Goal: Use online tool/utility: Utilize a website feature to perform a specific function

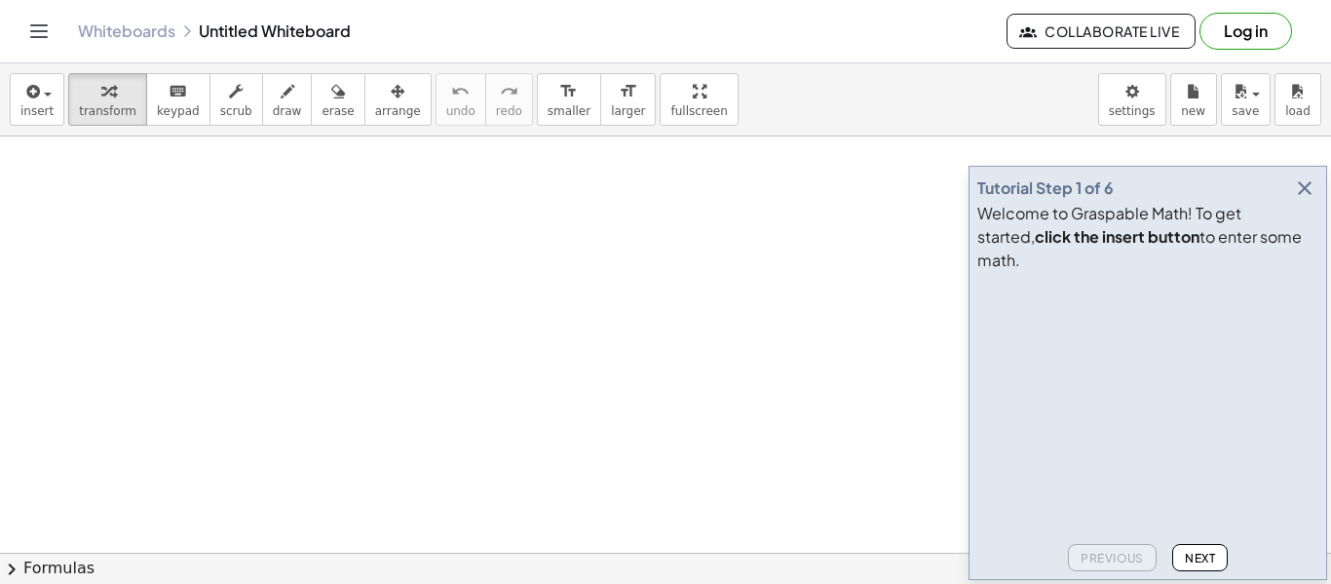
click at [1297, 200] on icon "button" at bounding box center [1304, 187] width 23 height 23
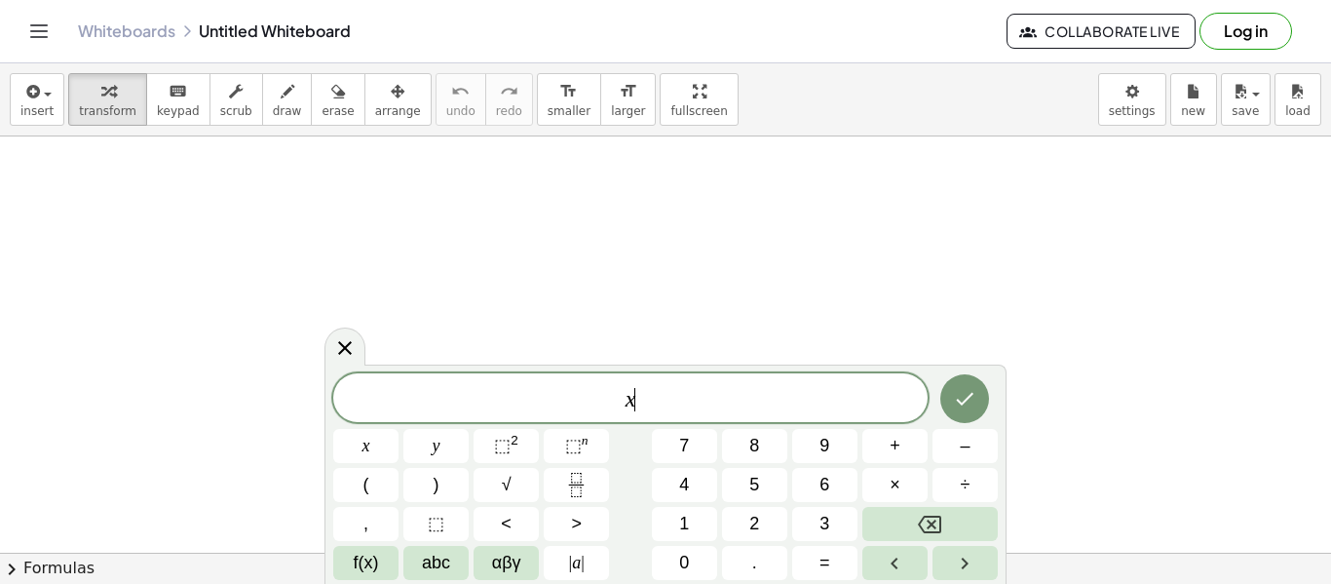
scroll to position [1, 0]
click at [982, 479] on button "÷" at bounding box center [965, 485] width 65 height 34
click at [560, 487] on button "Fraction" at bounding box center [576, 485] width 65 height 34
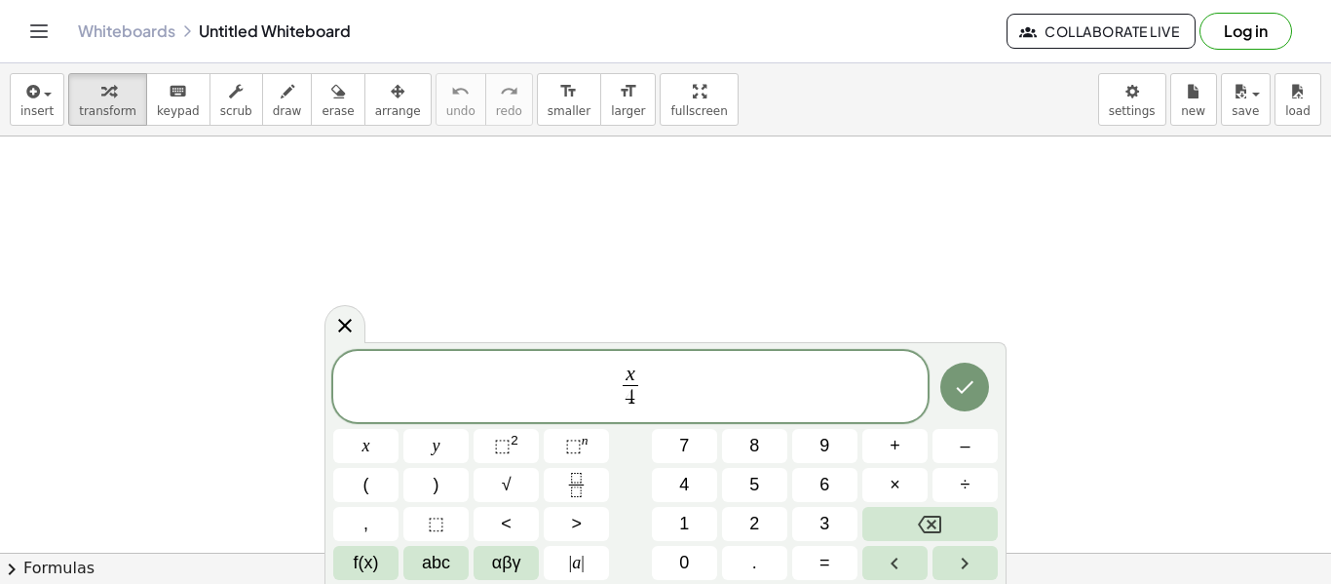
click at [683, 382] on span "x 4 ​ ​" at bounding box center [630, 388] width 594 height 52
click at [575, 482] on icon "Fraction" at bounding box center [576, 485] width 24 height 24
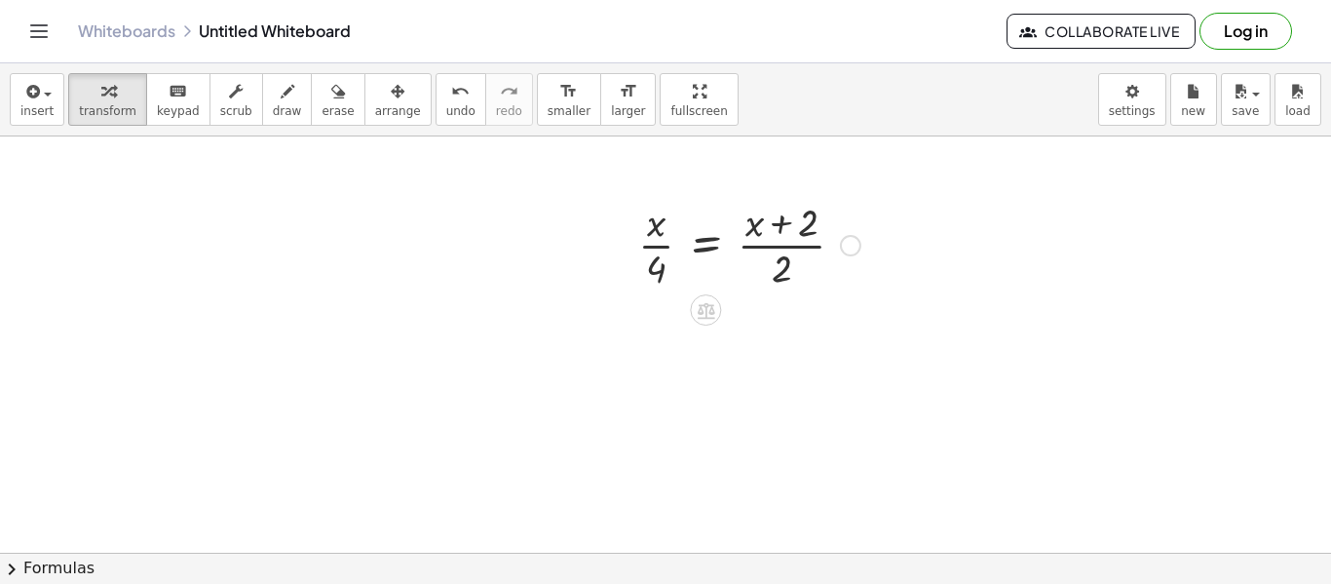
click at [656, 254] on div at bounding box center [750, 243] width 242 height 97
click at [781, 222] on div at bounding box center [750, 243] width 242 height 97
drag, startPoint x: 650, startPoint y: 225, endPoint x: 784, endPoint y: 228, distance: 134.5
click at [784, 228] on div at bounding box center [750, 243] width 242 height 97
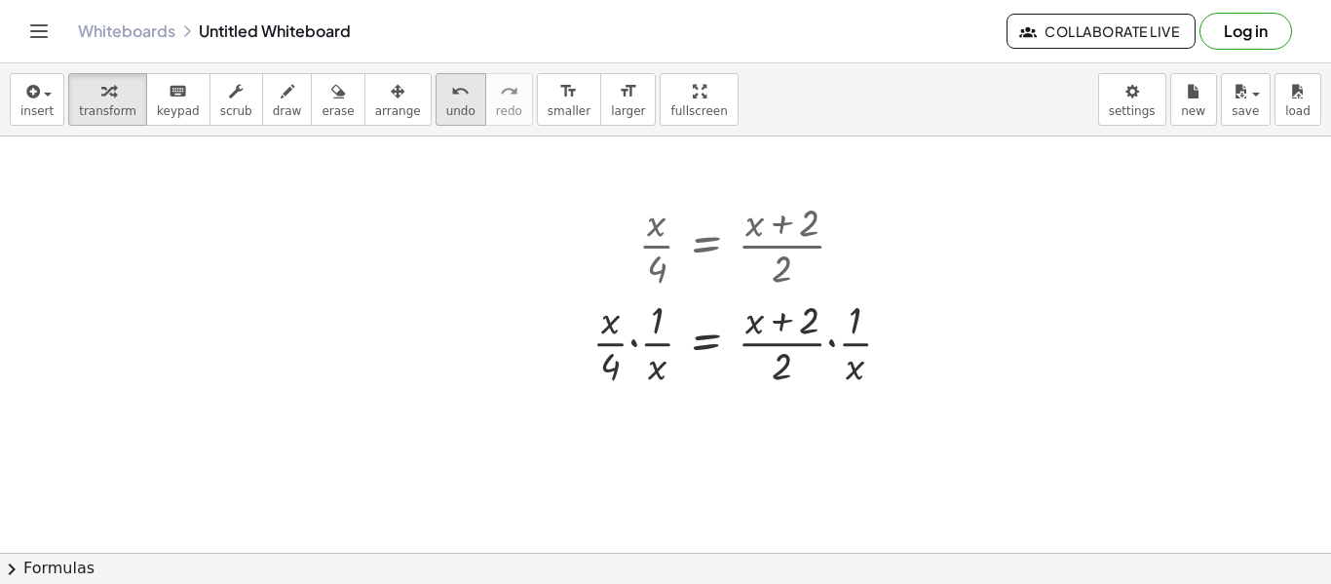
click at [436, 105] on button "undo undo" at bounding box center [461, 99] width 51 height 53
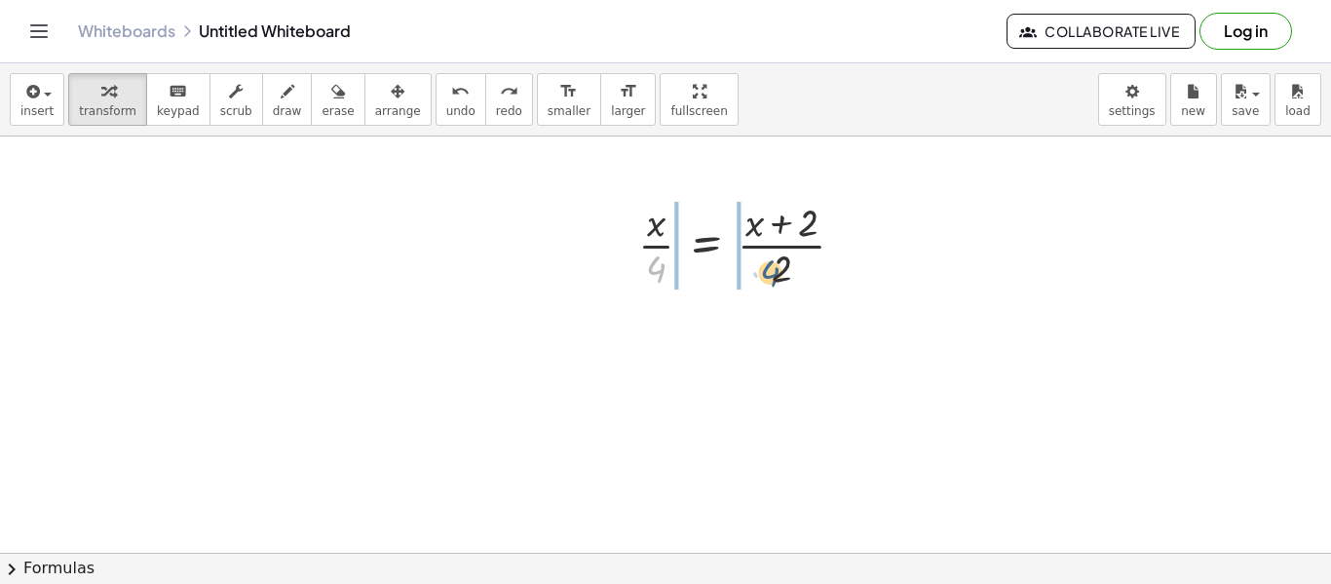
drag, startPoint x: 663, startPoint y: 262, endPoint x: 786, endPoint y: 267, distance: 123.9
click at [786, 267] on div at bounding box center [750, 243] width 242 height 97
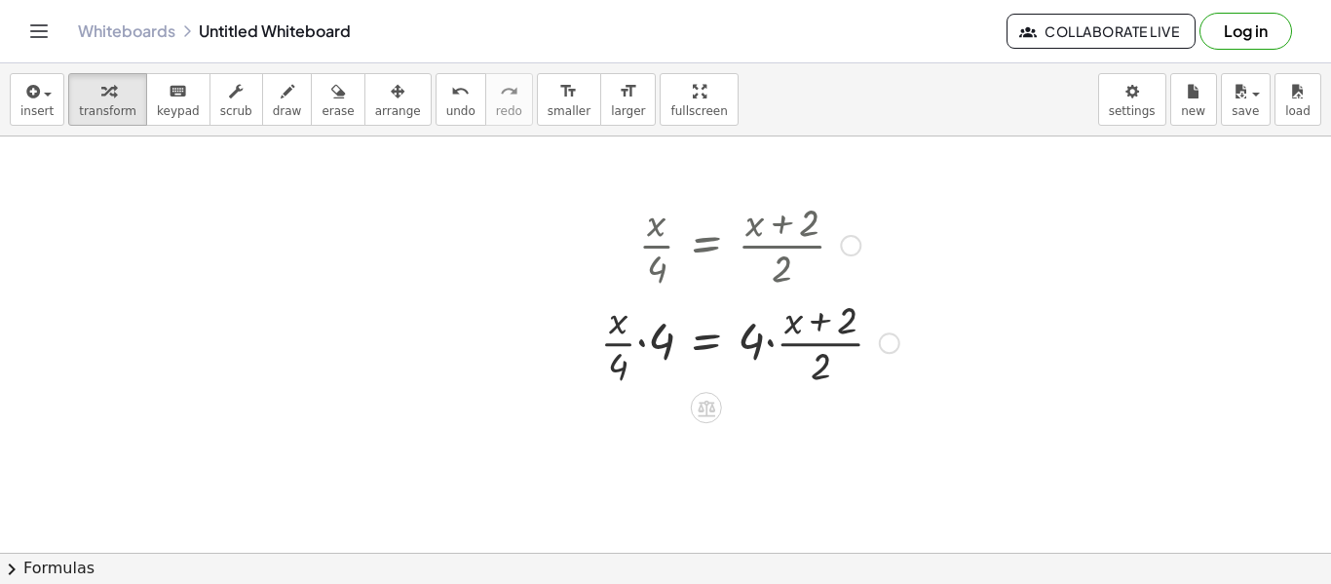
click at [648, 353] on div at bounding box center [750, 340] width 319 height 97
click at [721, 347] on div at bounding box center [759, 340] width 299 height 97
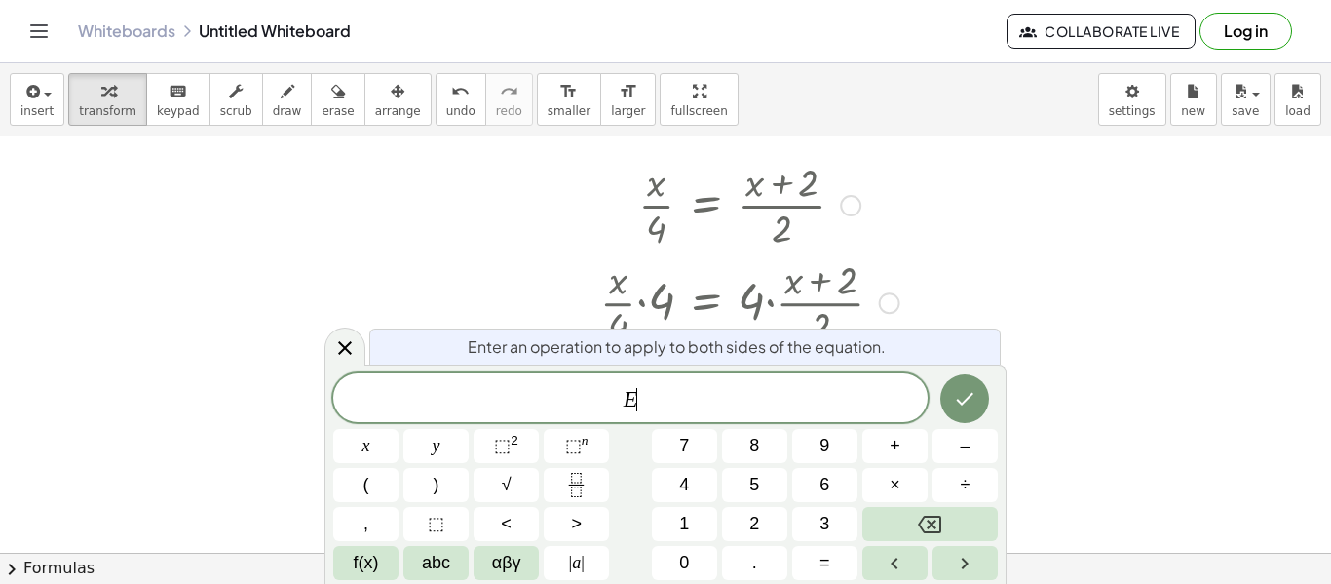
scroll to position [44, 0]
click at [352, 339] on icon at bounding box center [344, 347] width 23 height 23
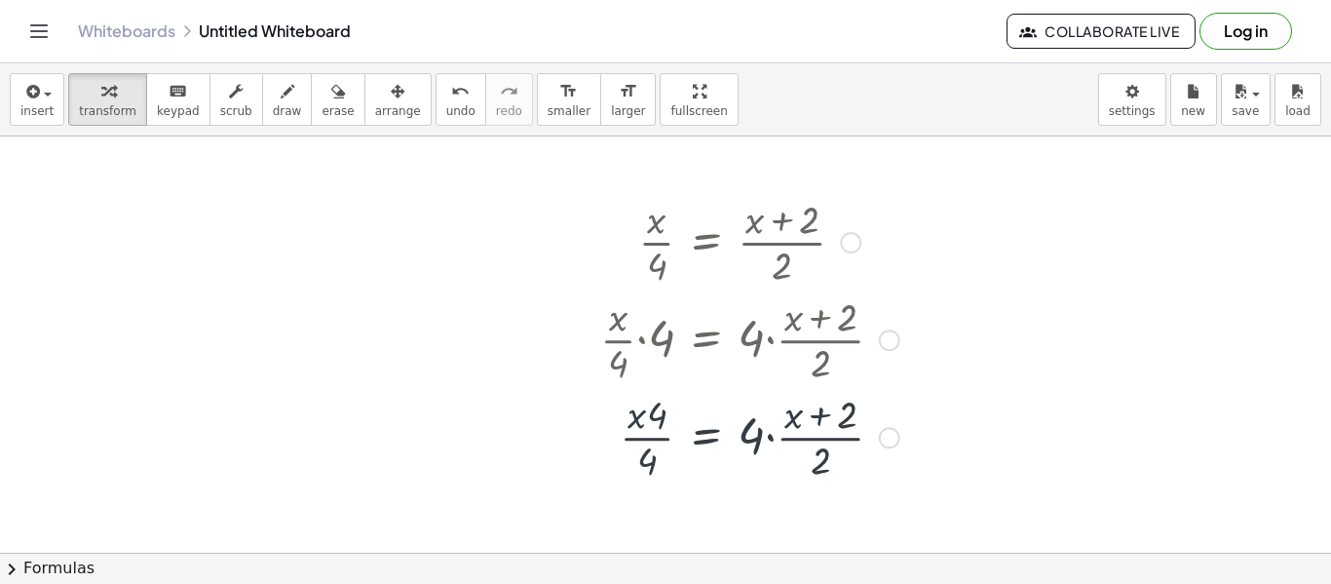
scroll to position [0, 0]
click at [762, 437] on div at bounding box center [750, 438] width 319 height 97
click at [386, 104] on span "arrange" at bounding box center [398, 111] width 46 height 14
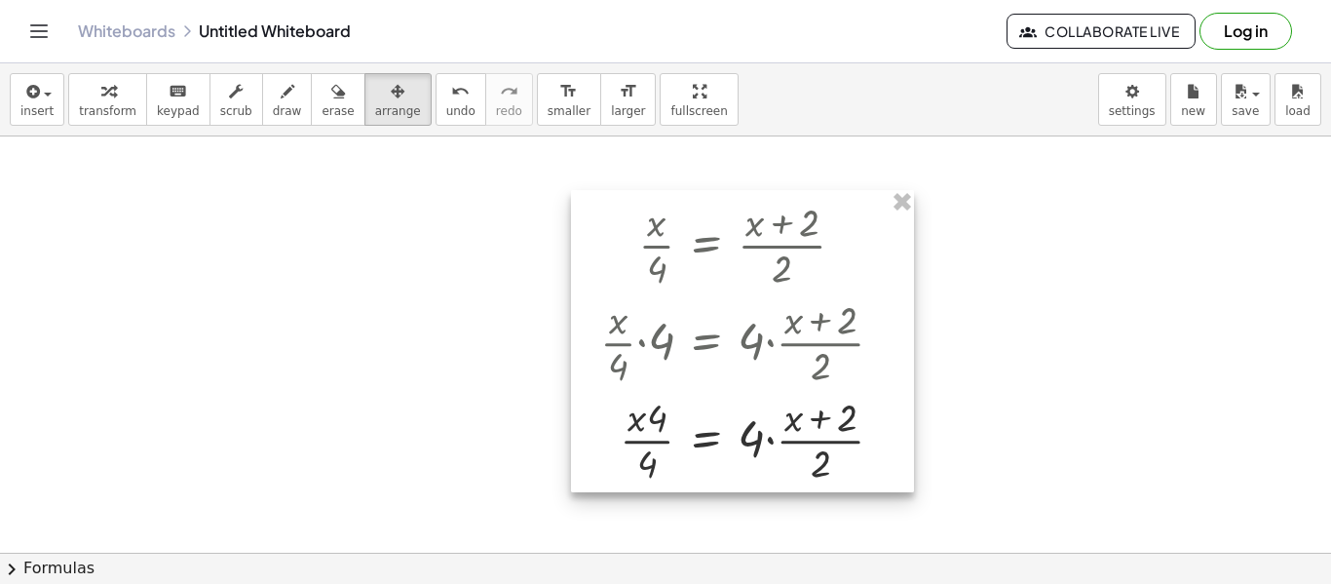
click at [669, 257] on div at bounding box center [742, 341] width 343 height 302
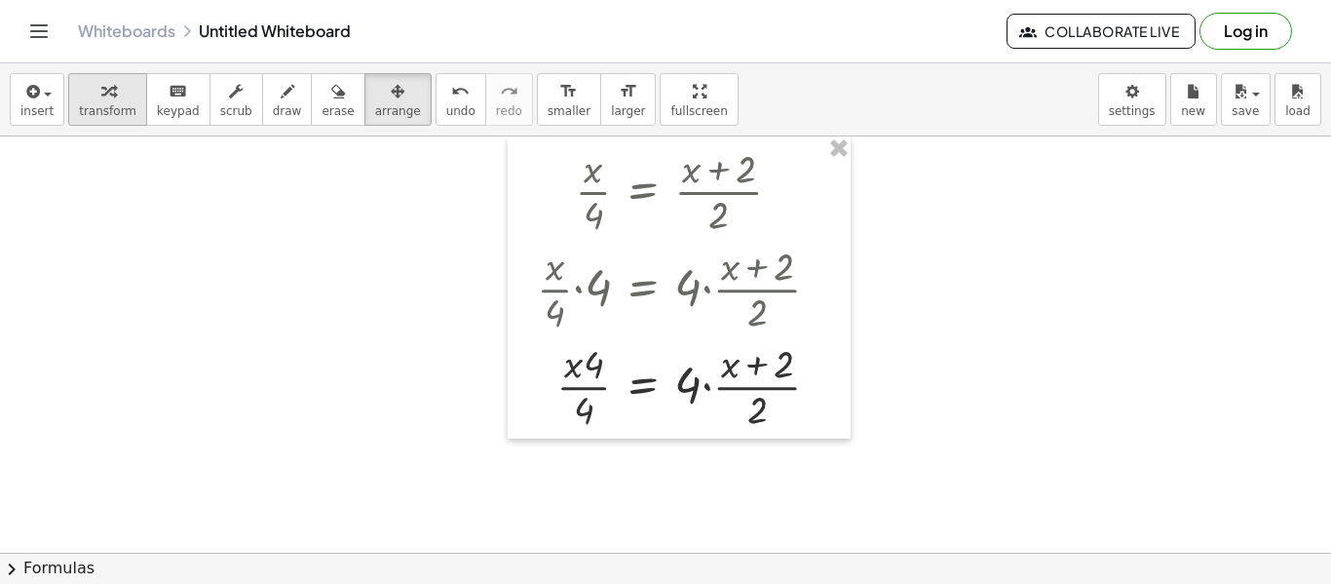
click at [117, 108] on span "transform" at bounding box center [107, 111] width 57 height 14
click at [720, 397] on div at bounding box center [686, 384] width 319 height 97
click at [702, 387] on div at bounding box center [686, 384] width 319 height 97
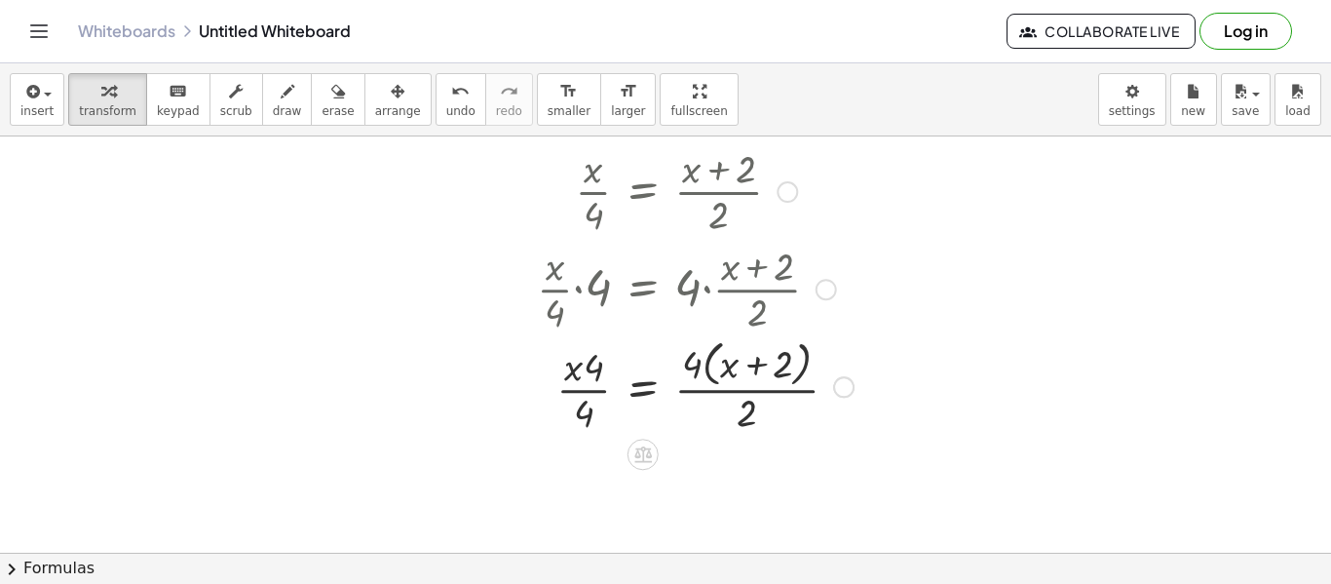
click at [731, 376] on div at bounding box center [695, 384] width 336 height 103
click at [754, 367] on div at bounding box center [695, 384] width 336 height 103
click at [579, 371] on div at bounding box center [695, 384] width 336 height 103
click at [584, 393] on div at bounding box center [695, 384] width 336 height 103
click at [586, 366] on div at bounding box center [695, 384] width 336 height 103
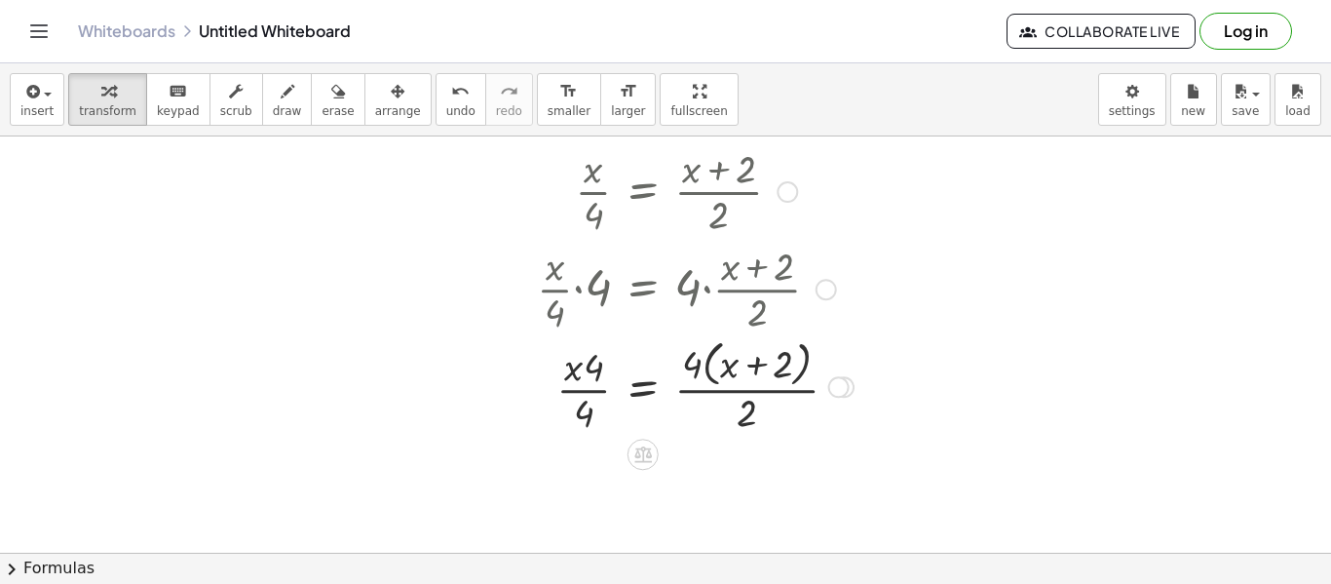
click at [698, 353] on div at bounding box center [695, 384] width 336 height 103
drag, startPoint x: 694, startPoint y: 368, endPoint x: 726, endPoint y: 367, distance: 32.2
click at [726, 367] on div at bounding box center [695, 384] width 336 height 103
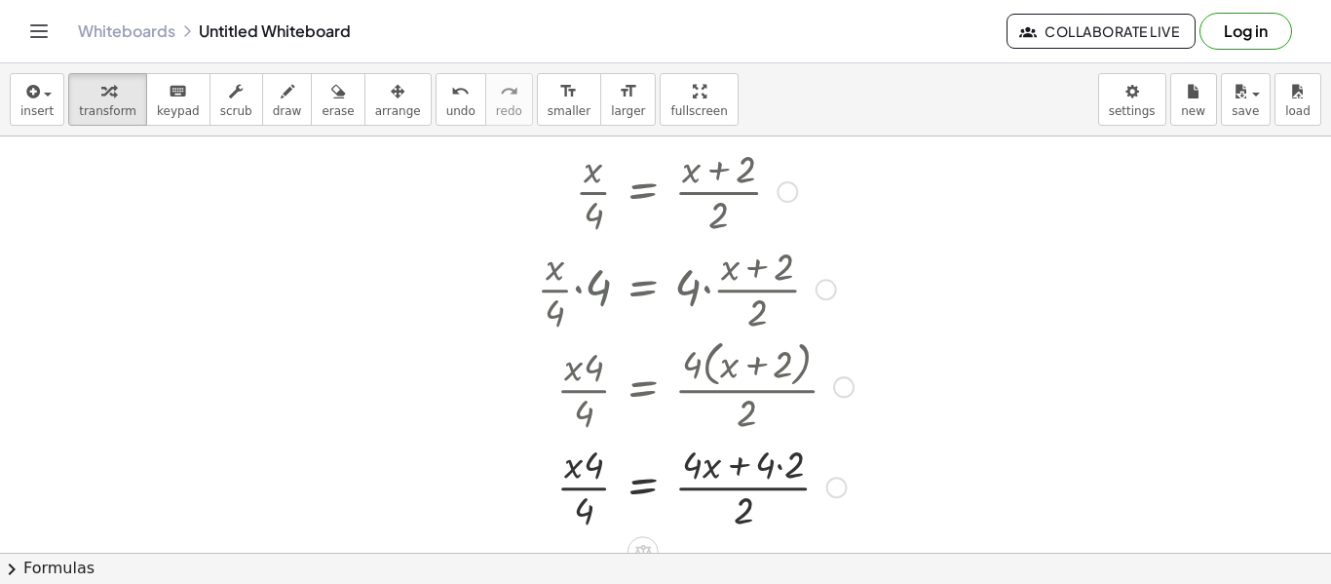
click at [758, 467] on div at bounding box center [695, 485] width 336 height 97
click at [708, 464] on div at bounding box center [695, 485] width 336 height 97
click at [780, 468] on div at bounding box center [695, 485] width 336 height 97
click at [734, 462] on div at bounding box center [695, 485] width 336 height 97
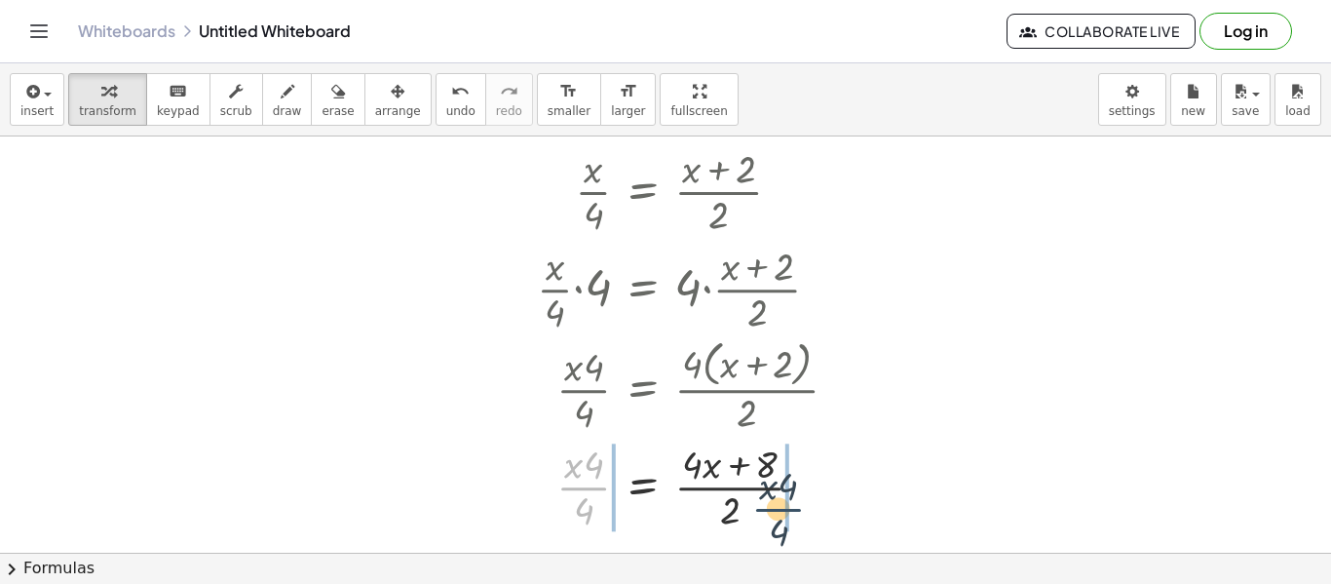
drag, startPoint x: 588, startPoint y: 498, endPoint x: 777, endPoint y: 505, distance: 189.2
click at [777, 505] on div at bounding box center [695, 485] width 336 height 97
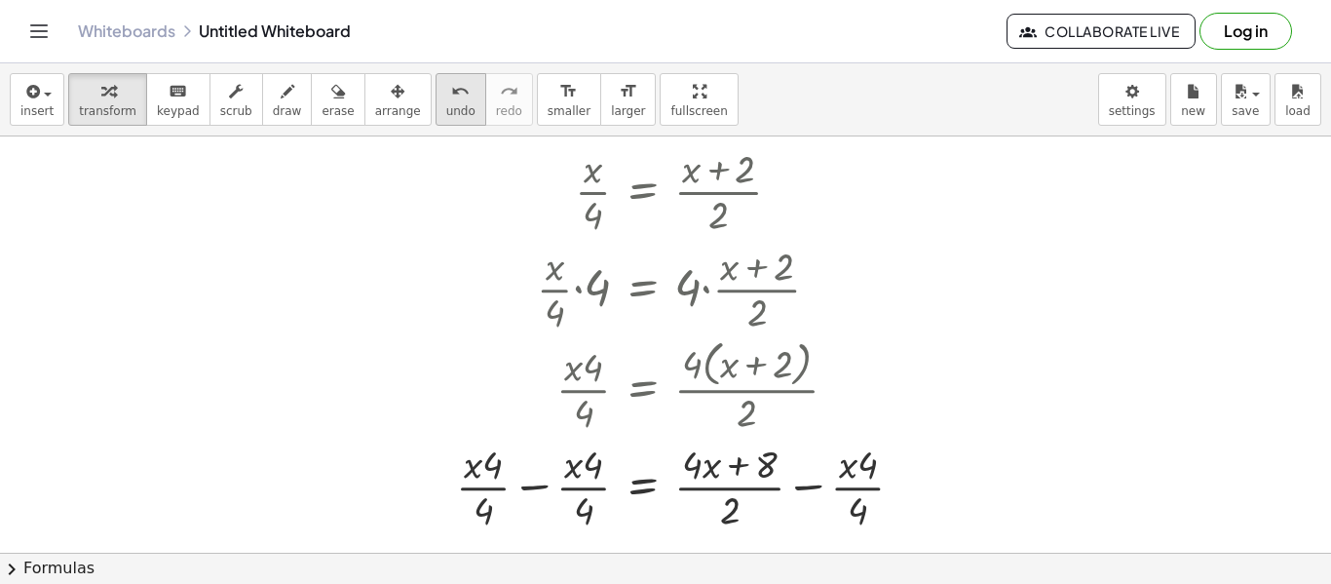
click at [446, 99] on div "undo" at bounding box center [460, 90] width 29 height 23
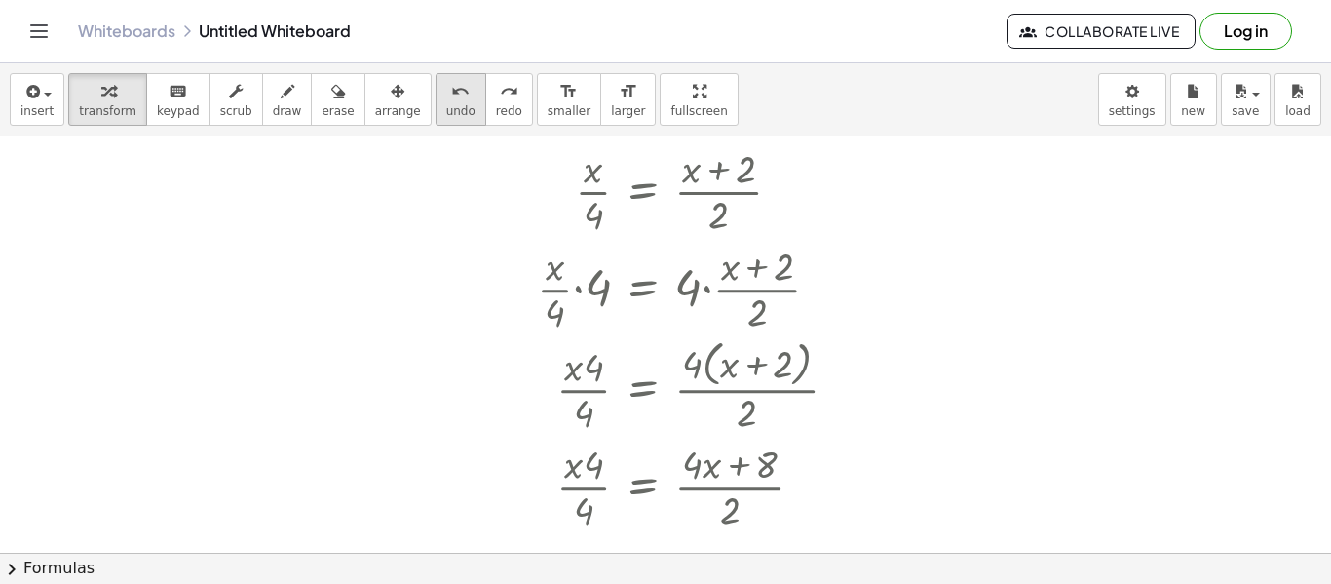
click at [446, 99] on div "undo" at bounding box center [460, 90] width 29 height 23
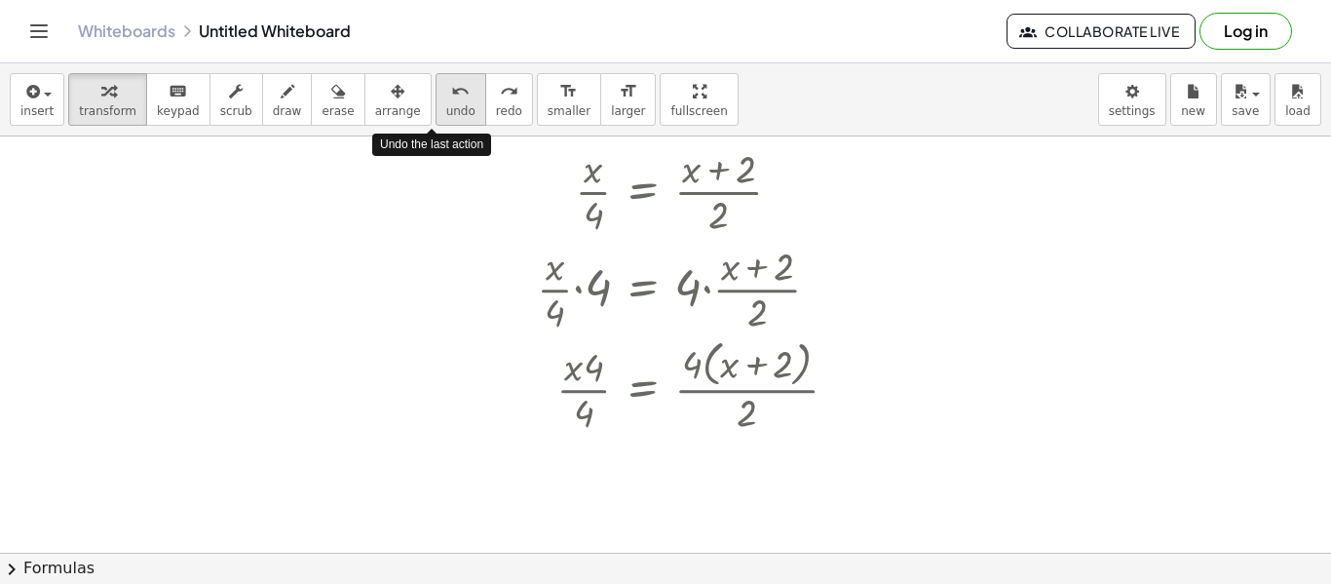
click at [446, 99] on div "undo" at bounding box center [460, 90] width 29 height 23
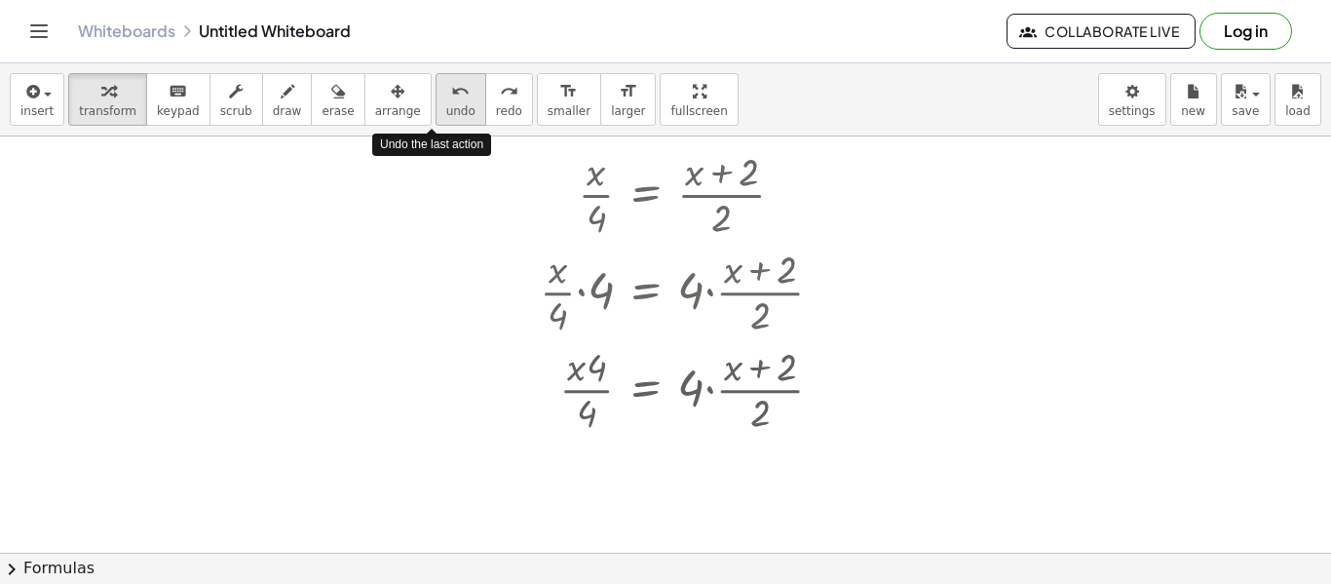
click at [446, 99] on div "undo" at bounding box center [460, 90] width 29 height 23
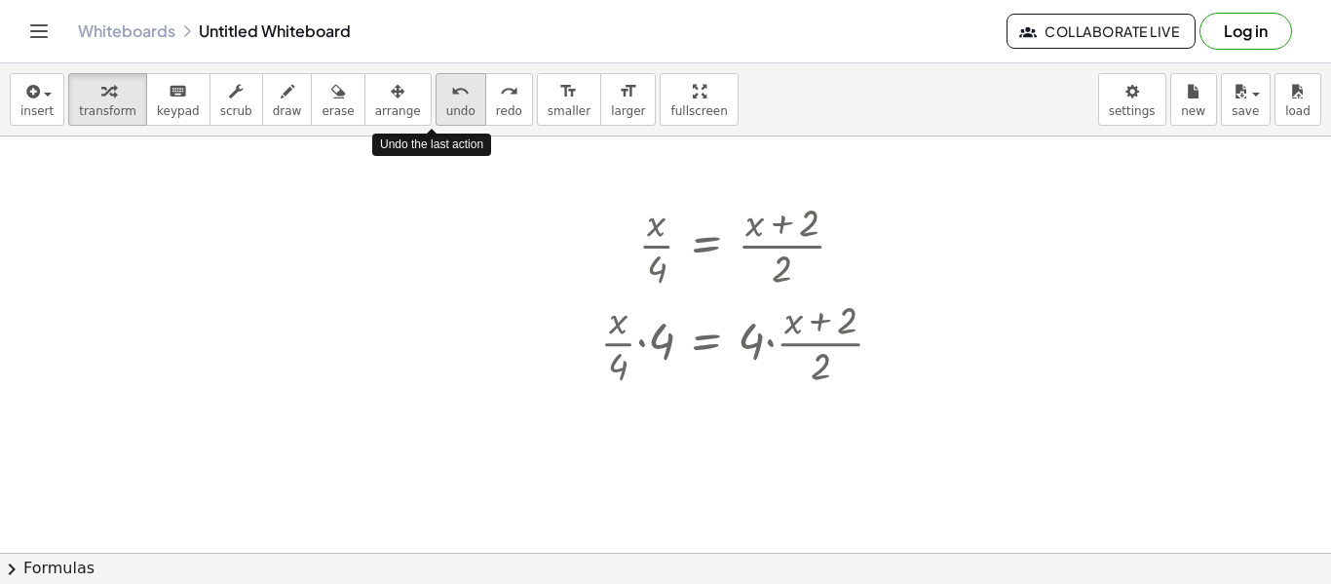
click at [446, 99] on div "undo" at bounding box center [460, 90] width 29 height 23
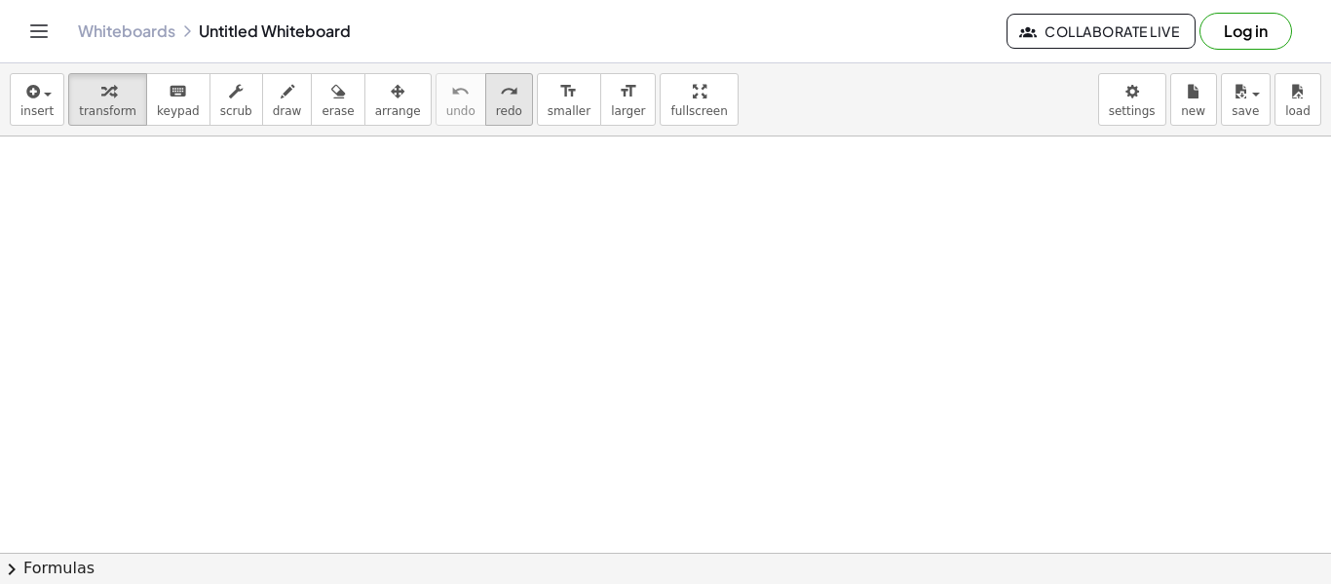
click at [500, 92] on icon "redo" at bounding box center [509, 91] width 19 height 23
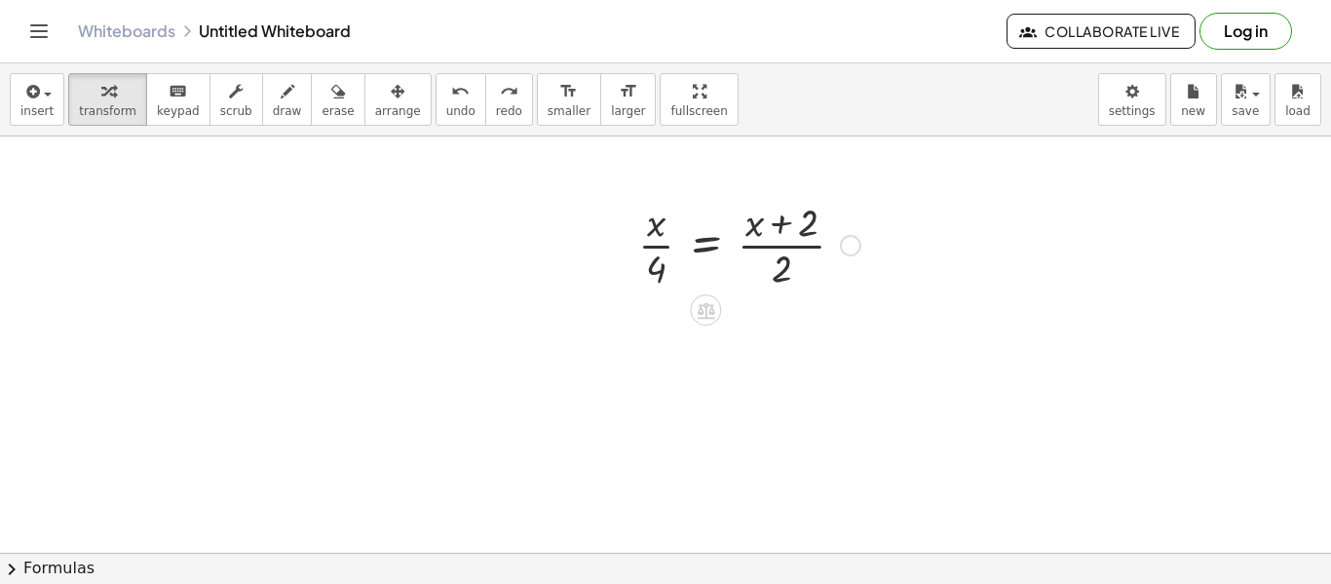
click at [700, 237] on div at bounding box center [750, 243] width 242 height 97
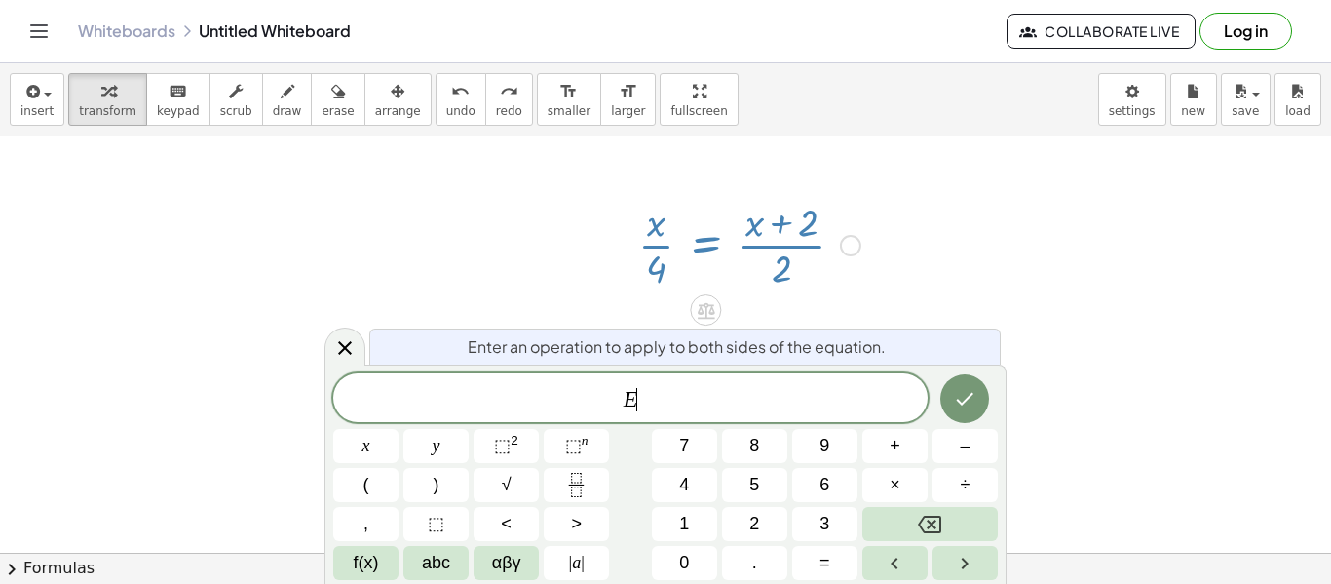
scroll to position [4, 0]
click at [336, 331] on div at bounding box center [344, 346] width 41 height 38
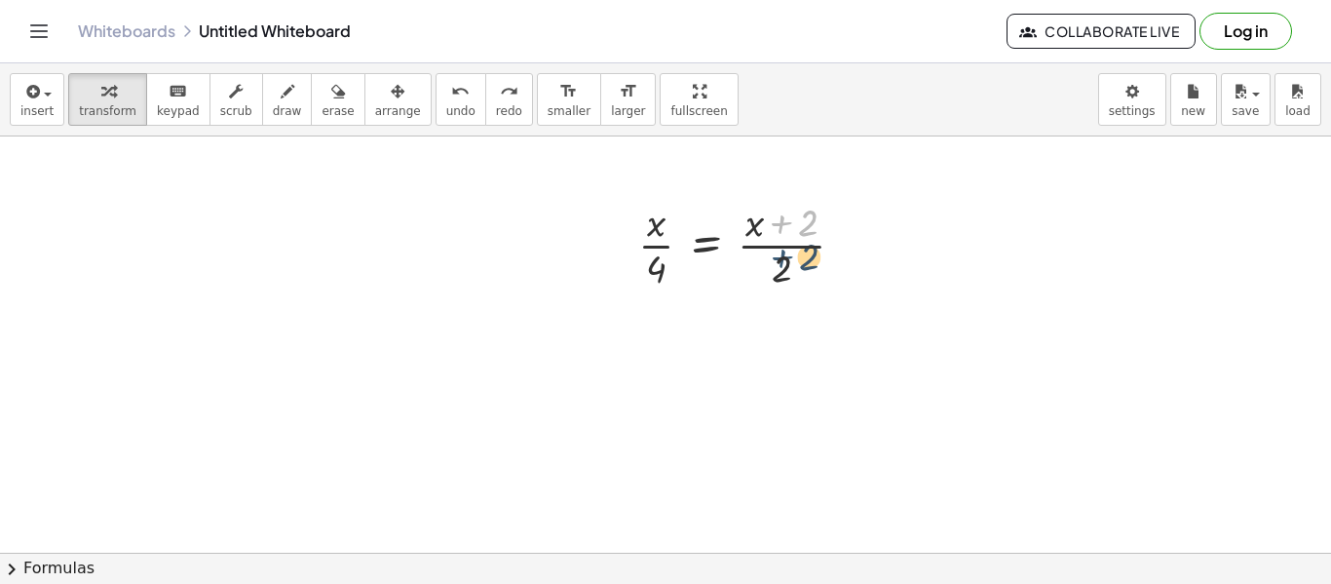
drag, startPoint x: 783, startPoint y: 221, endPoint x: 780, endPoint y: 263, distance: 42.1
click at [780, 263] on div at bounding box center [750, 243] width 242 height 97
drag, startPoint x: 780, startPoint y: 263, endPoint x: 774, endPoint y: 222, distance: 41.3
click at [774, 222] on div at bounding box center [750, 243] width 242 height 97
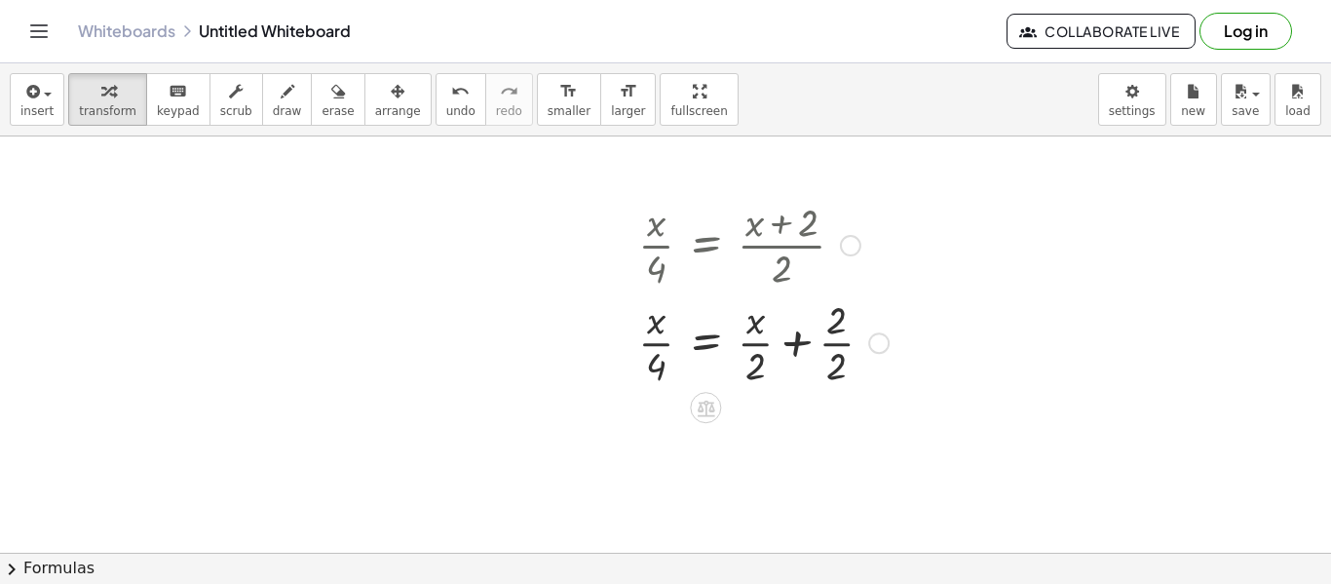
click at [796, 340] on div at bounding box center [764, 340] width 270 height 97
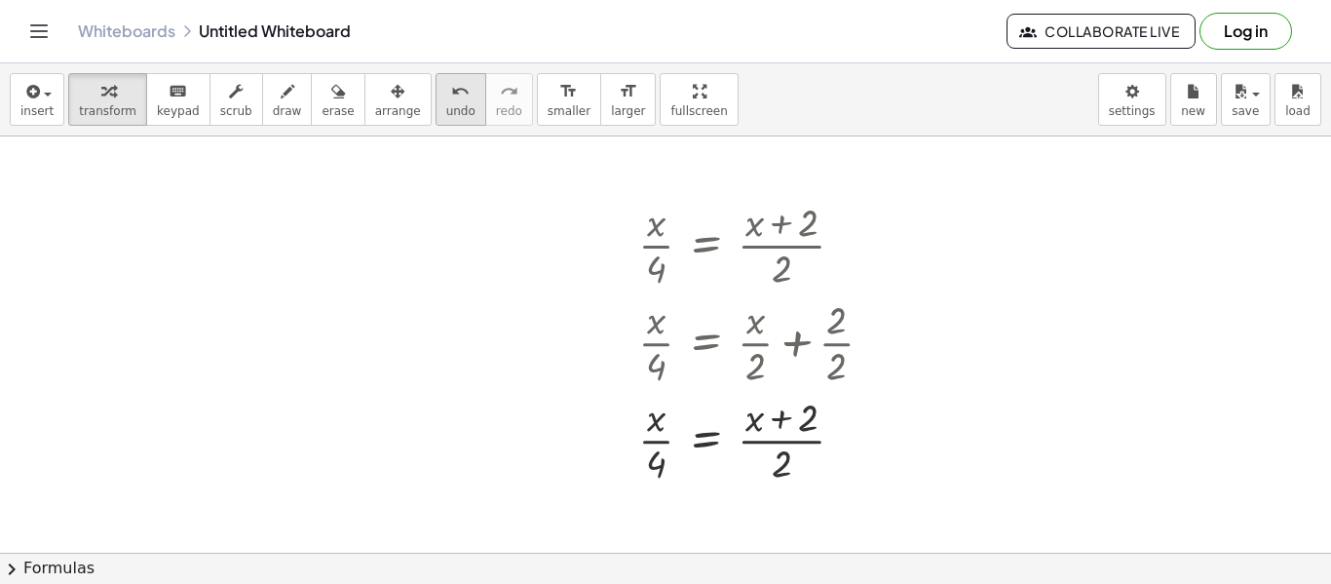
click at [446, 107] on span "undo" at bounding box center [460, 111] width 29 height 14
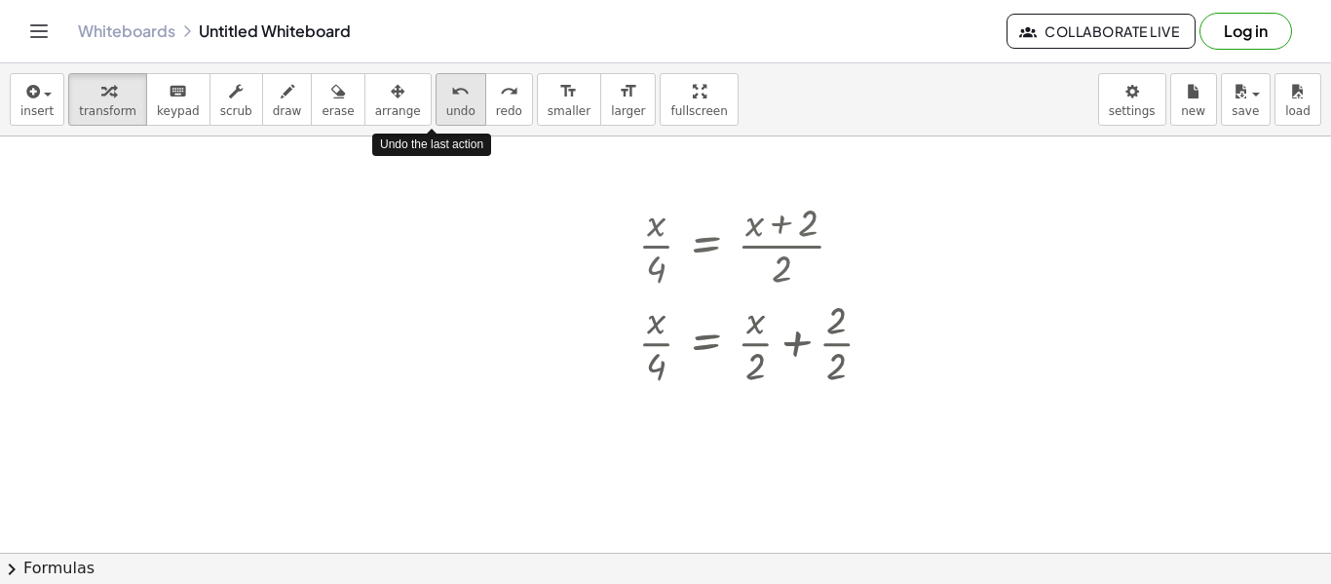
click at [446, 107] on span "undo" at bounding box center [460, 111] width 29 height 14
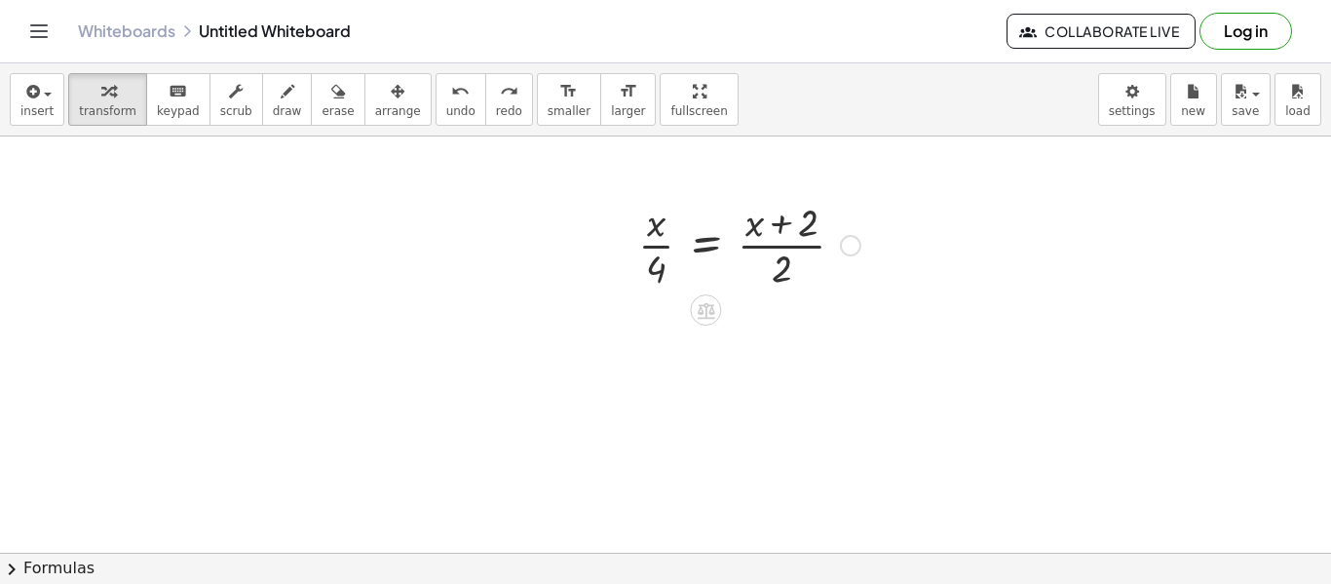
click at [648, 234] on div at bounding box center [750, 243] width 242 height 97
drag, startPoint x: 656, startPoint y: 222, endPoint x: 774, endPoint y: 218, distance: 118.0
click at [774, 218] on div at bounding box center [750, 243] width 242 height 97
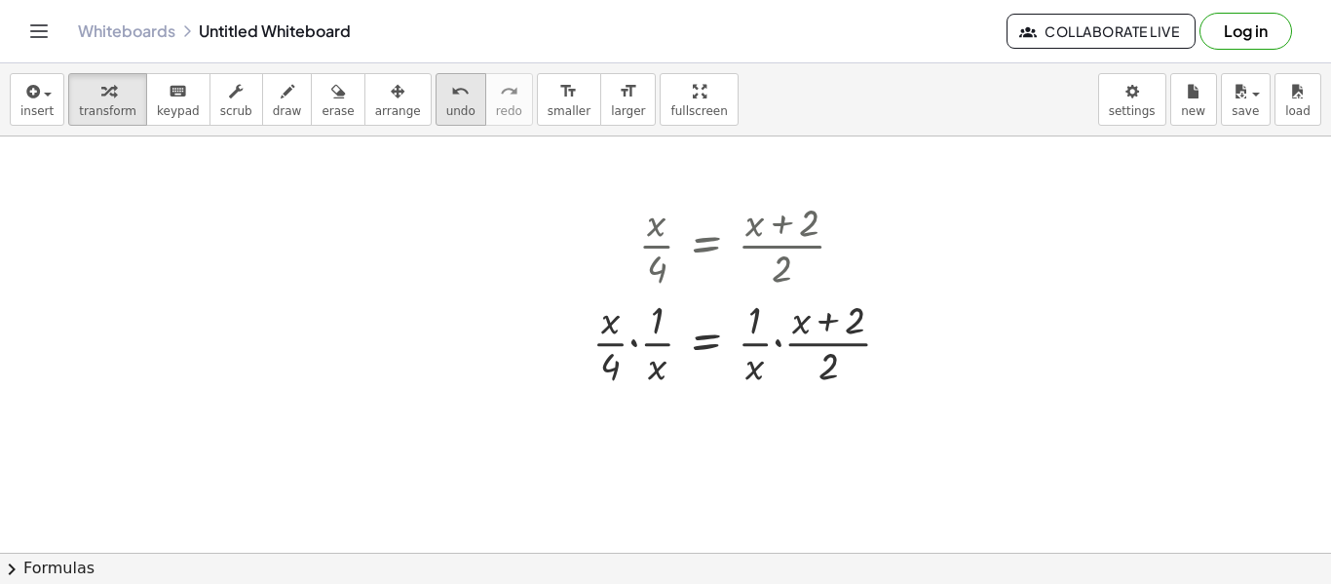
click at [446, 94] on div "undo" at bounding box center [460, 90] width 29 height 23
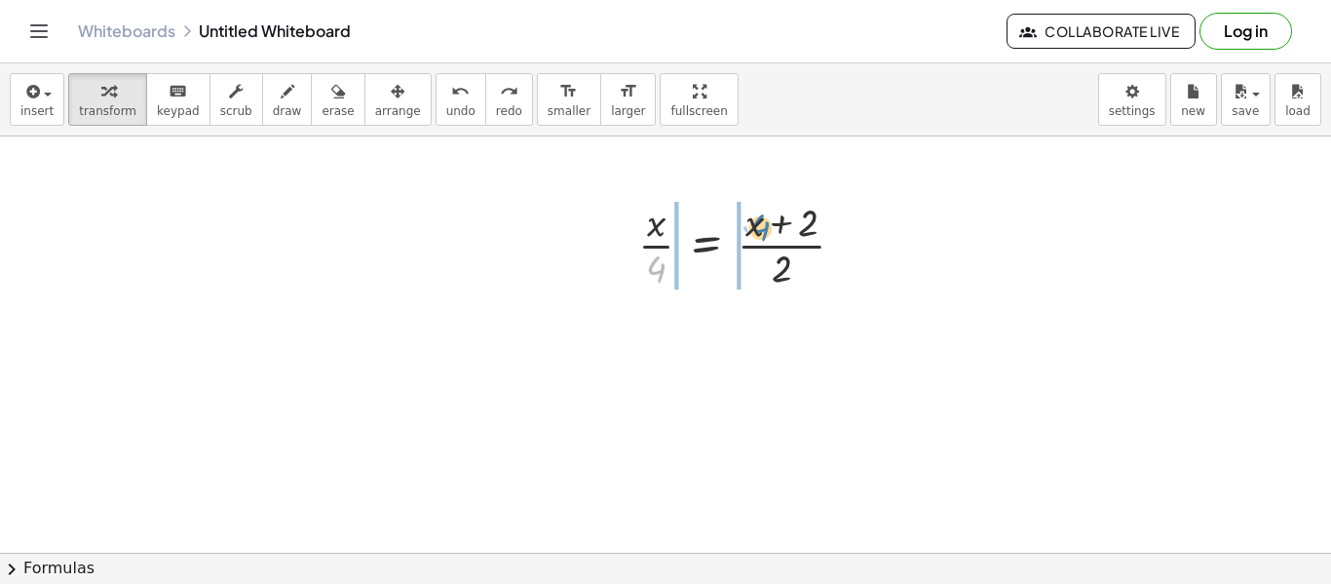
drag, startPoint x: 655, startPoint y: 262, endPoint x: 759, endPoint y: 221, distance: 112.0
click at [759, 221] on div at bounding box center [750, 243] width 242 height 97
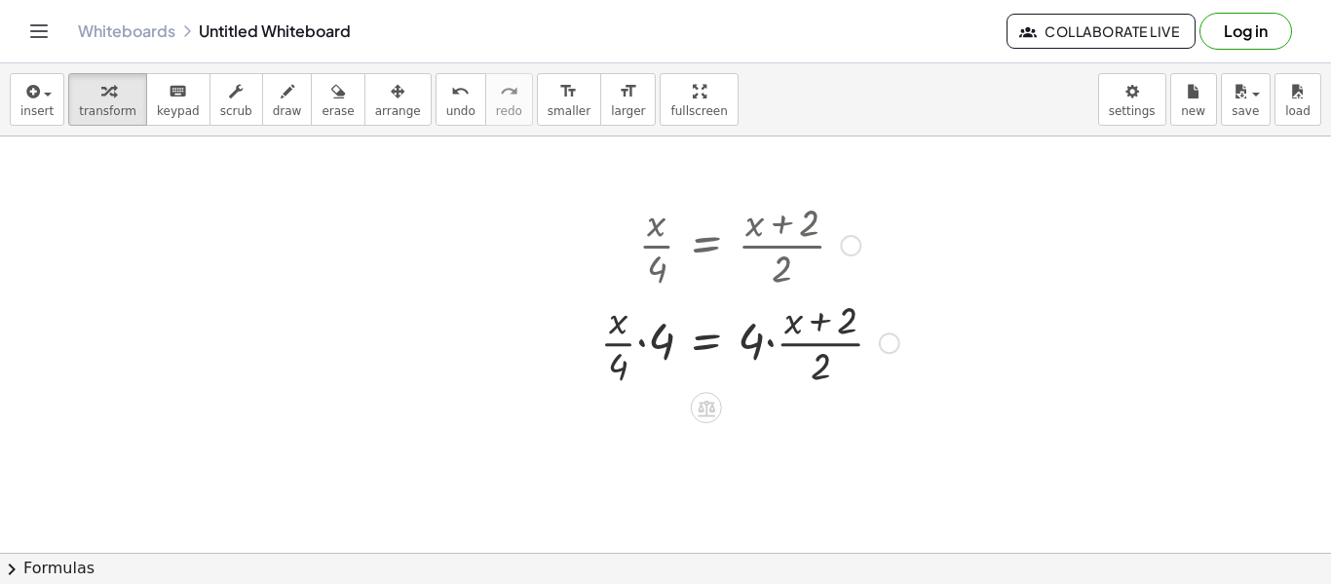
click at [775, 351] on div at bounding box center [750, 340] width 319 height 97
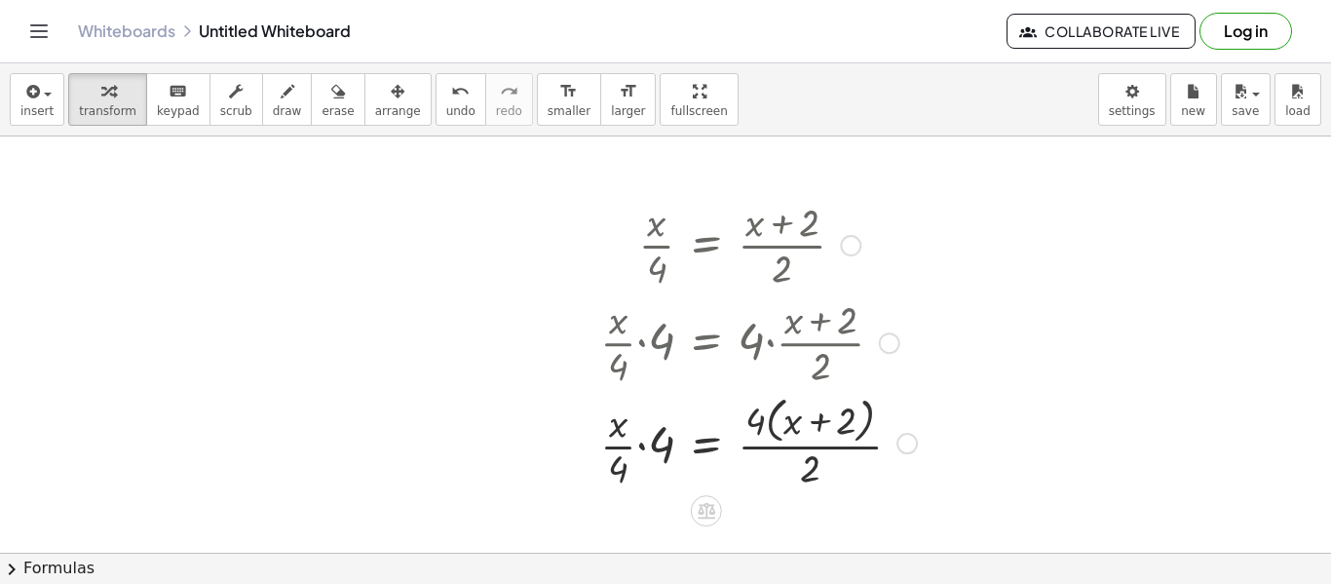
click at [636, 449] on div at bounding box center [759, 441] width 336 height 103
click at [856, 409] on div at bounding box center [759, 441] width 336 height 103
click at [815, 420] on div at bounding box center [759, 441] width 336 height 103
drag, startPoint x: 763, startPoint y: 423, endPoint x: 816, endPoint y: 427, distance: 52.8
click at [816, 427] on div at bounding box center [759, 441] width 336 height 103
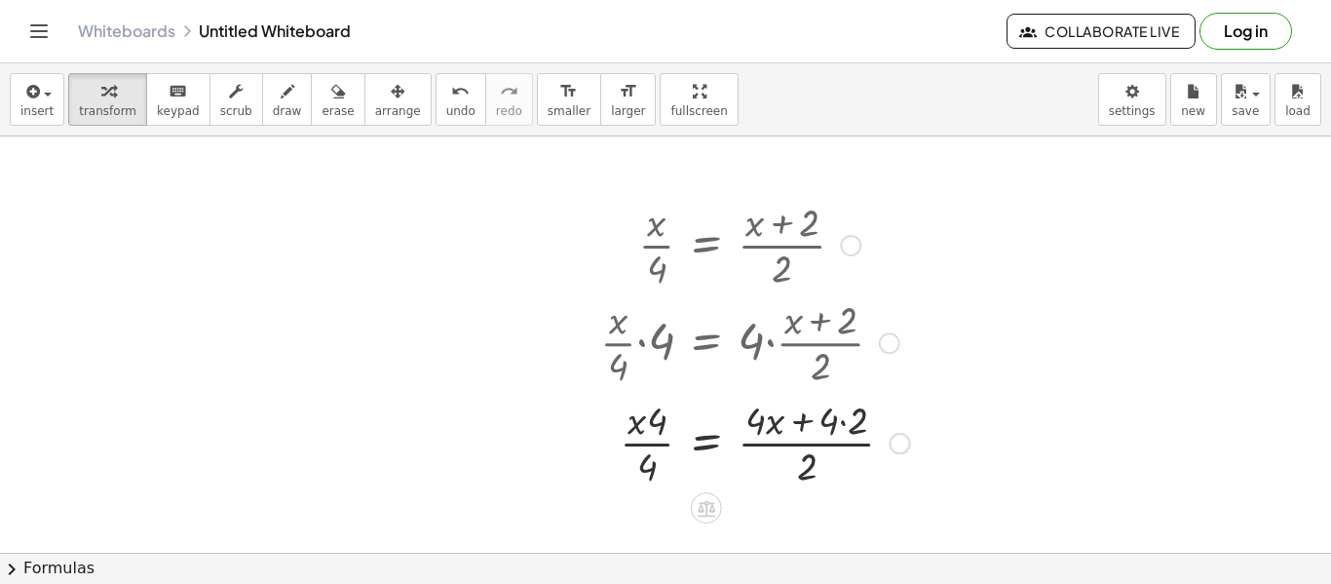
click at [800, 424] on div at bounding box center [755, 441] width 329 height 97
click at [832, 427] on div at bounding box center [755, 441] width 329 height 97
click at [846, 417] on div at bounding box center [755, 441] width 329 height 97
drag, startPoint x: 652, startPoint y: 429, endPoint x: 777, endPoint y: 433, distance: 124.8
click at [777, 433] on div at bounding box center [750, 441] width 319 height 97
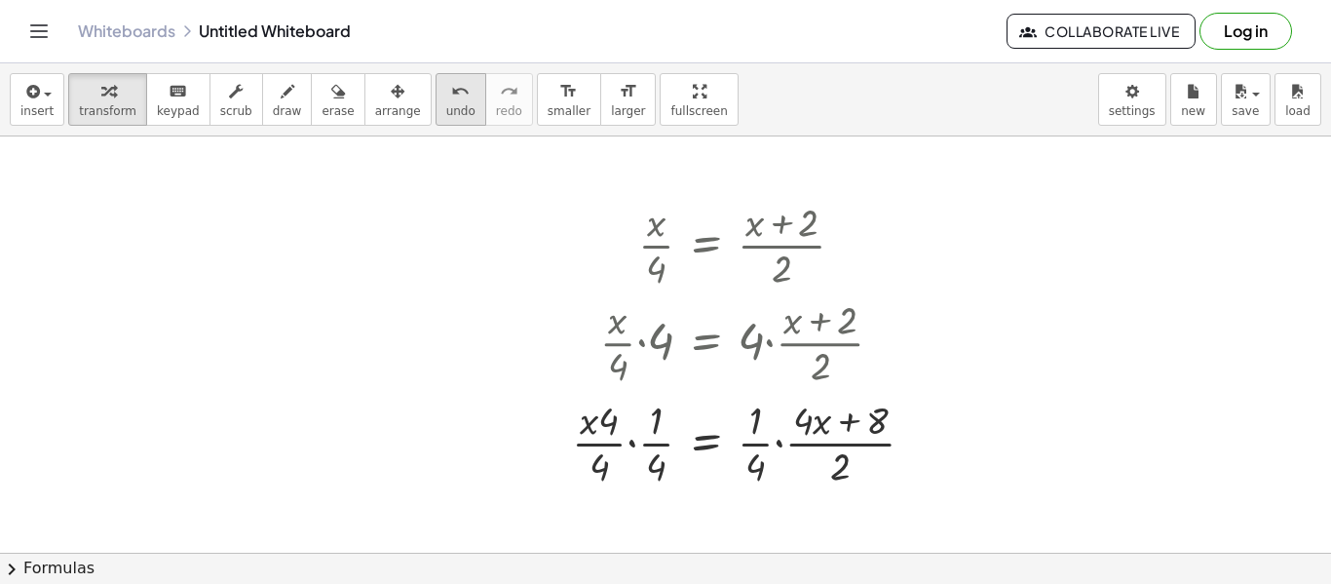
click at [446, 104] on span "undo" at bounding box center [460, 111] width 29 height 14
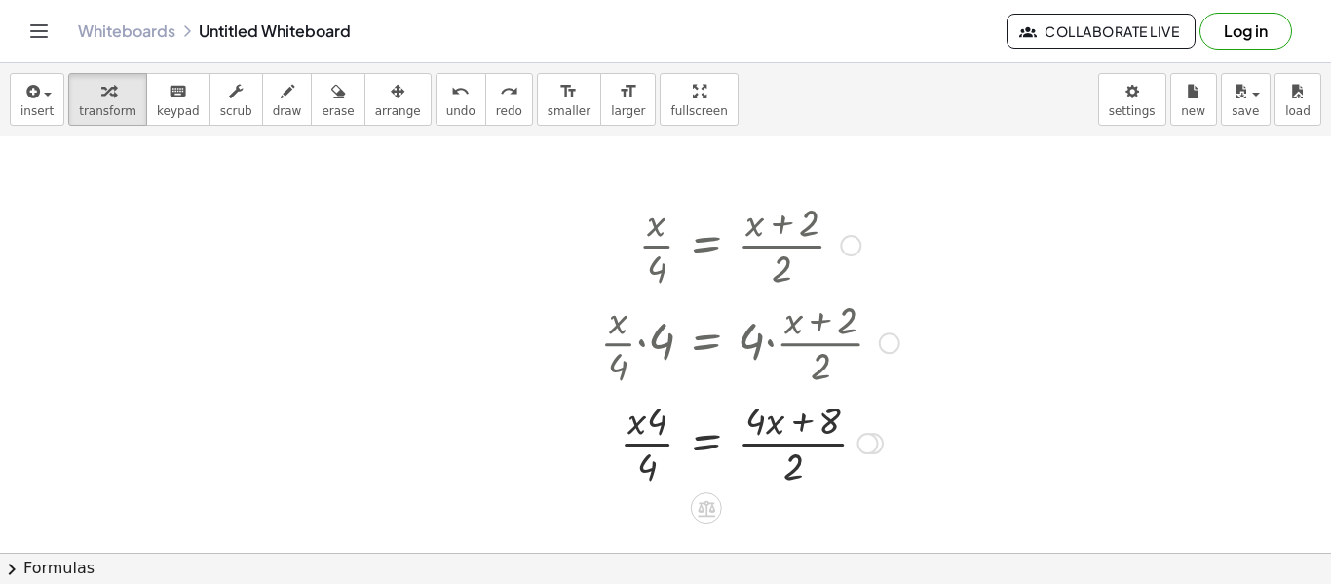
click at [790, 431] on div at bounding box center [750, 441] width 319 height 97
click at [792, 426] on div at bounding box center [750, 441] width 319 height 97
drag, startPoint x: 793, startPoint y: 475, endPoint x: 634, endPoint y: 434, distance: 164.0
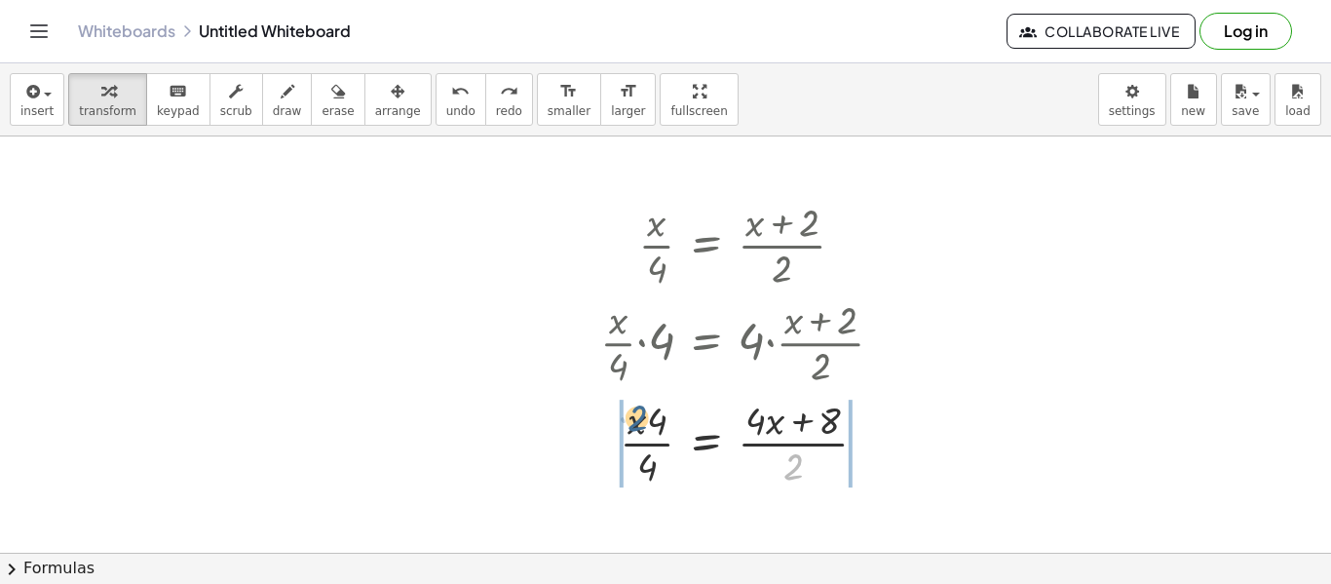
click at [634, 434] on div at bounding box center [750, 441] width 319 height 97
click at [446, 116] on span "undo" at bounding box center [460, 111] width 29 height 14
drag, startPoint x: 797, startPoint y: 424, endPoint x: 789, endPoint y: 470, distance: 46.5
click at [789, 470] on div at bounding box center [750, 441] width 319 height 97
drag, startPoint x: 807, startPoint y: 415, endPoint x: 780, endPoint y: 465, distance: 56.7
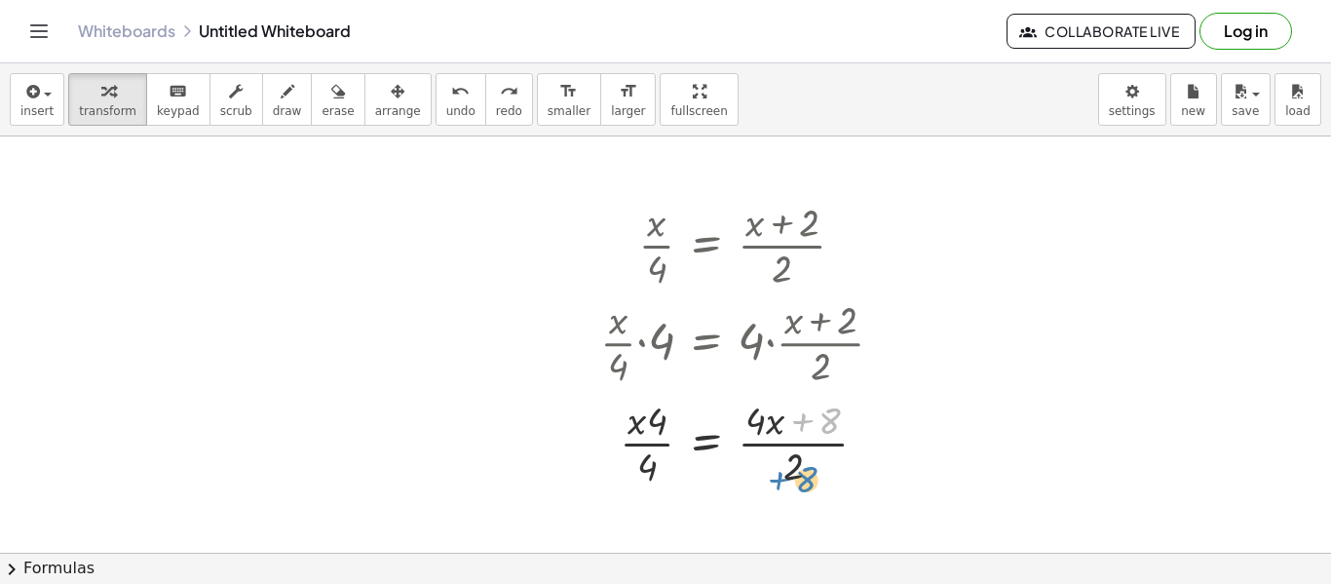
click at [780, 465] on div at bounding box center [750, 441] width 319 height 97
drag, startPoint x: 790, startPoint y: 463, endPoint x: 806, endPoint y: 418, distance: 47.5
click at [806, 418] on div at bounding box center [750, 441] width 319 height 97
click at [740, 465] on div at bounding box center [755, 441] width 329 height 97
click at [823, 450] on div at bounding box center [754, 441] width 326 height 97
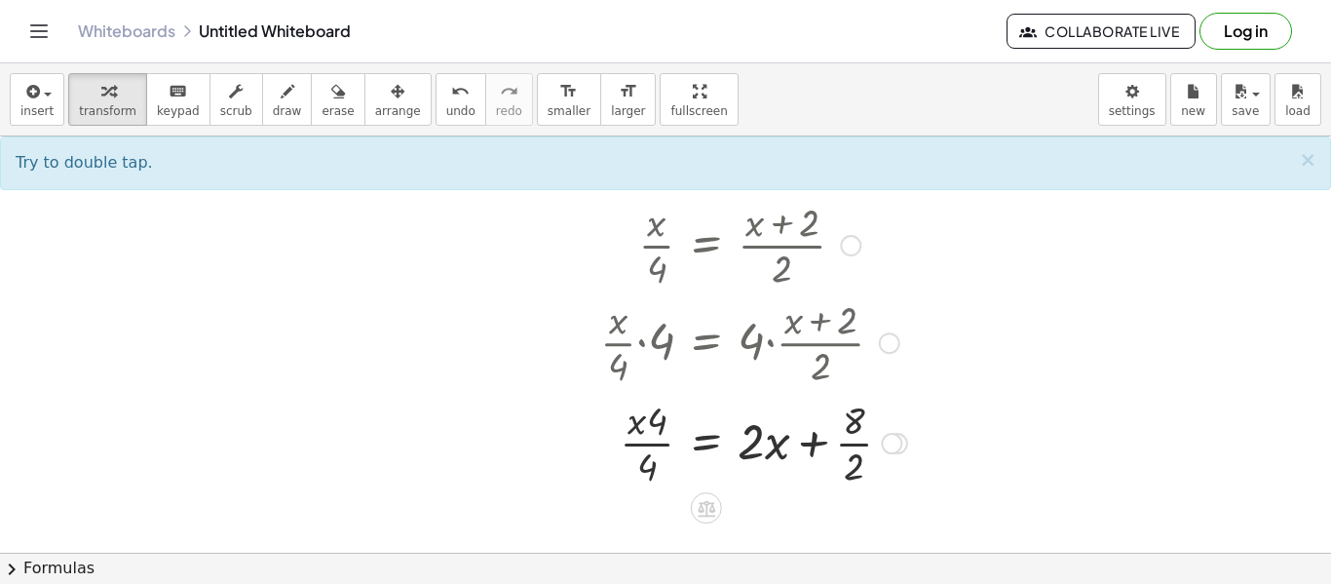
click at [842, 443] on div at bounding box center [754, 441] width 326 height 97
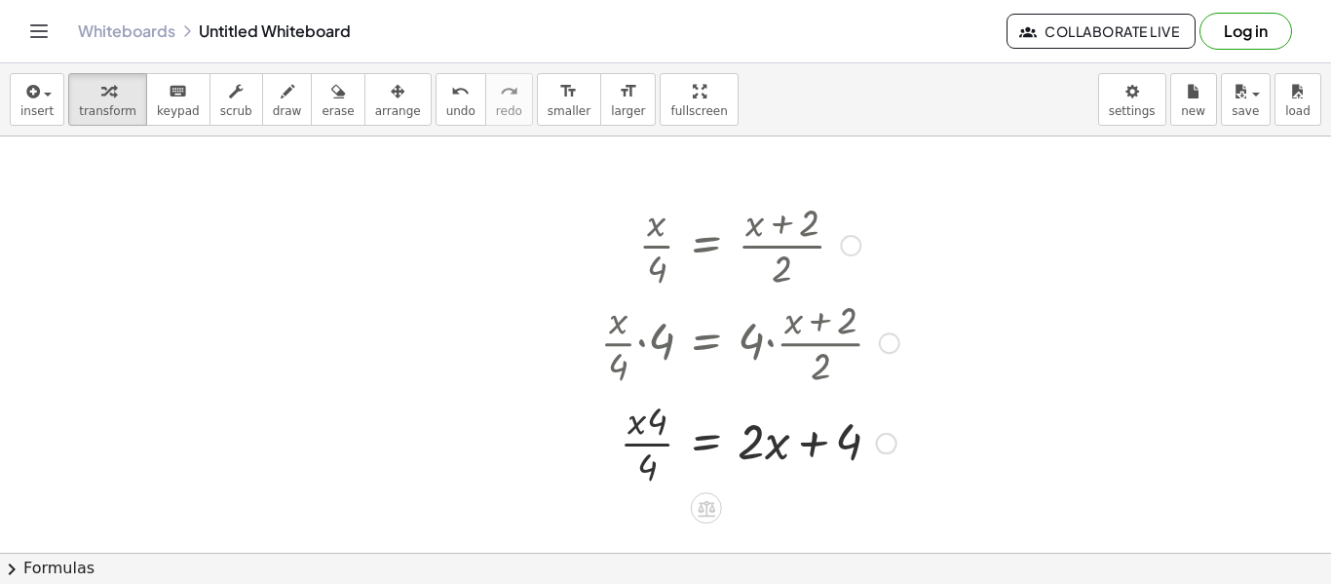
click at [661, 425] on div at bounding box center [750, 441] width 319 height 97
click at [814, 438] on div at bounding box center [750, 441] width 319 height 97
click at [648, 423] on div at bounding box center [750, 441] width 319 height 97
click at [768, 450] on div at bounding box center [750, 441] width 319 height 97
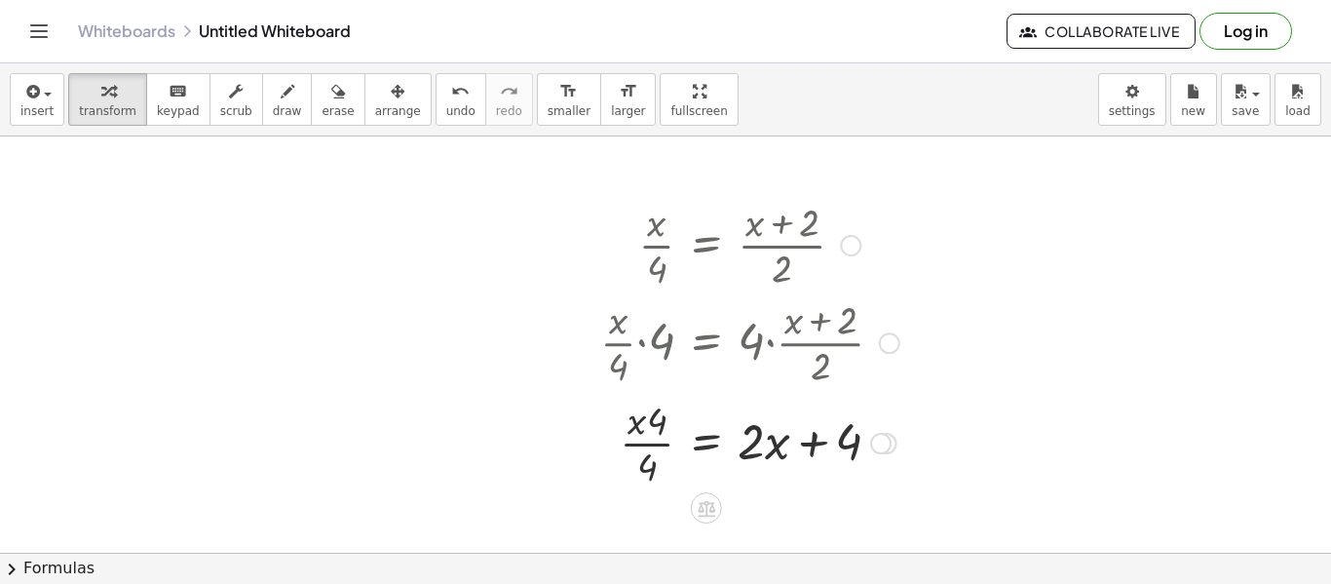
click at [768, 450] on div at bounding box center [750, 441] width 319 height 97
drag, startPoint x: 833, startPoint y: 451, endPoint x: 768, endPoint y: 449, distance: 65.3
click at [768, 449] on div at bounding box center [750, 441] width 319 height 97
drag, startPoint x: 775, startPoint y: 452, endPoint x: 849, endPoint y: 457, distance: 74.2
click at [849, 457] on div at bounding box center [750, 441] width 319 height 97
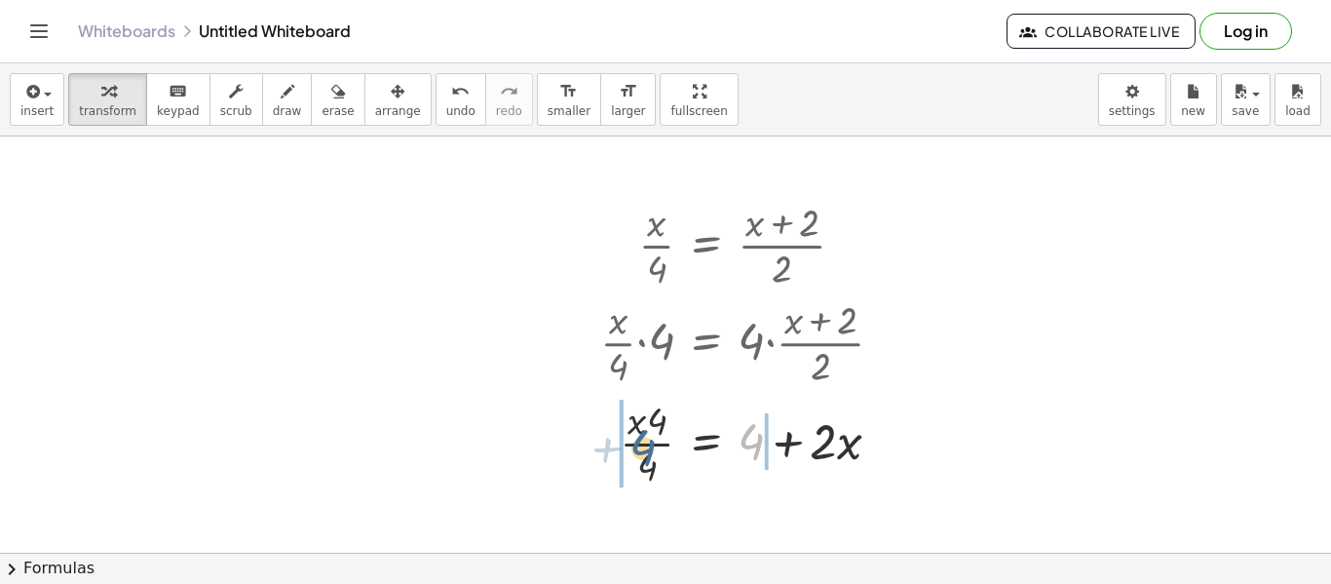
drag, startPoint x: 761, startPoint y: 442, endPoint x: 647, endPoint y: 448, distance: 114.2
click at [647, 448] on div at bounding box center [750, 441] width 319 height 97
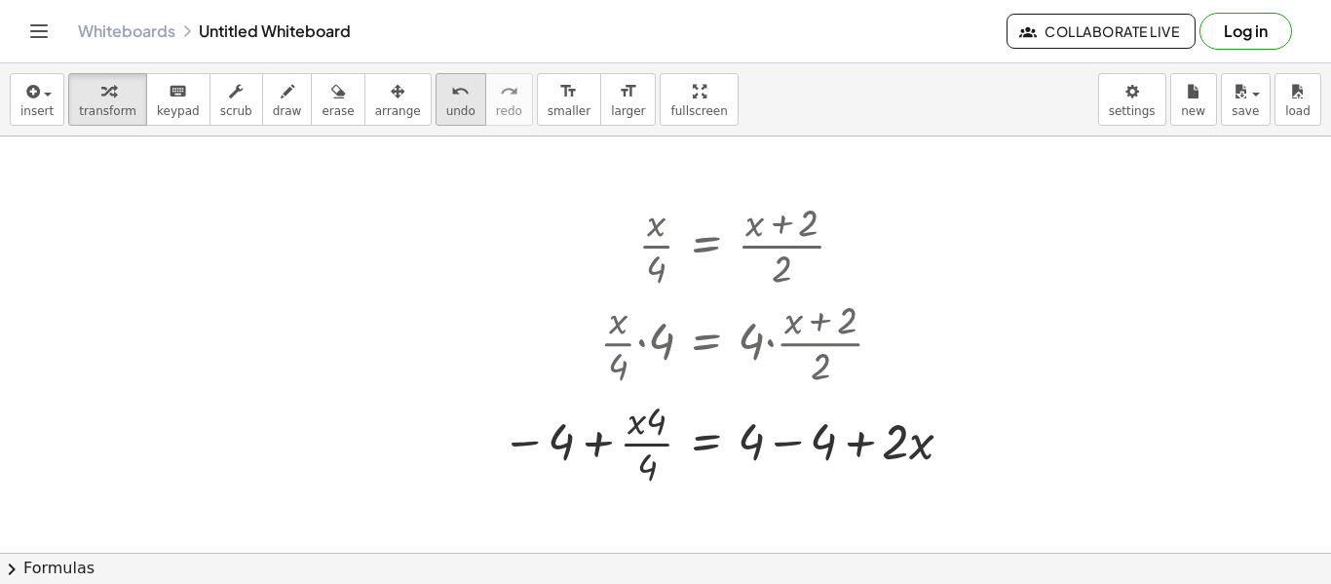
click at [451, 95] on icon "undo" at bounding box center [460, 91] width 19 height 23
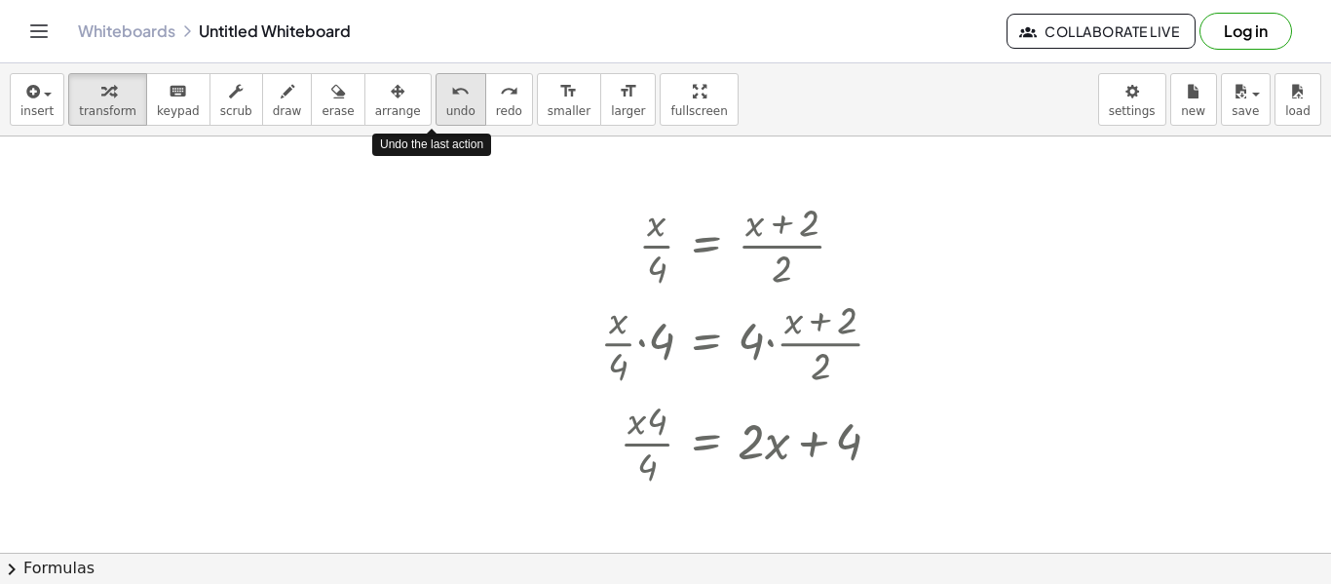
click at [451, 95] on icon "undo" at bounding box center [460, 91] width 19 height 23
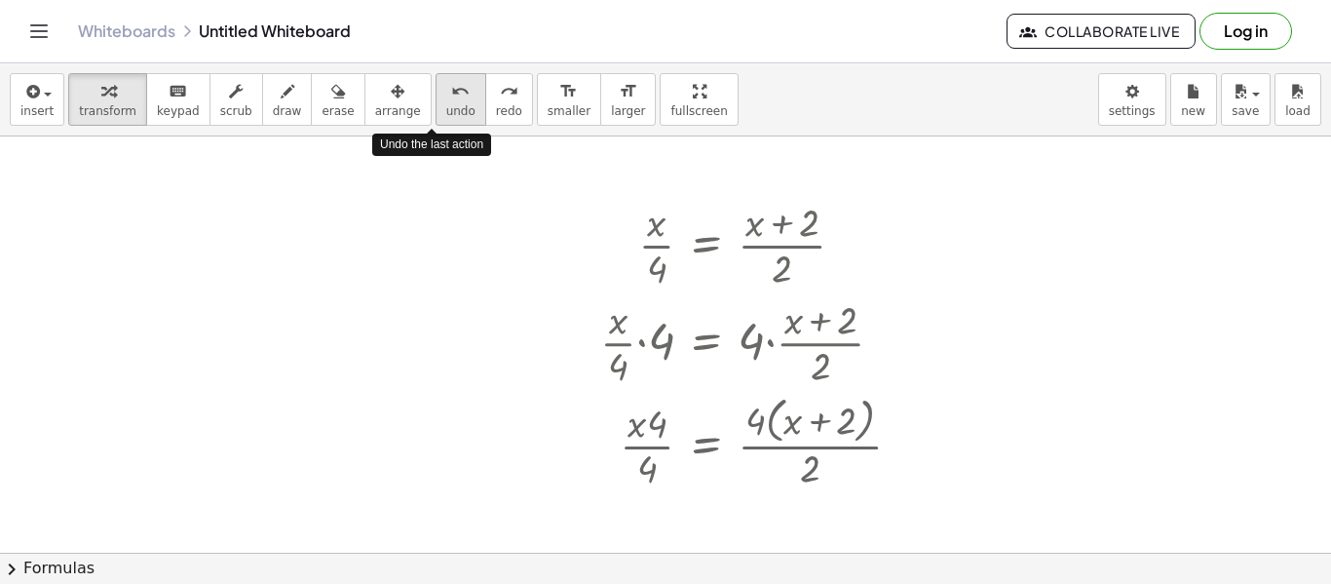
click at [451, 95] on icon "undo" at bounding box center [460, 91] width 19 height 23
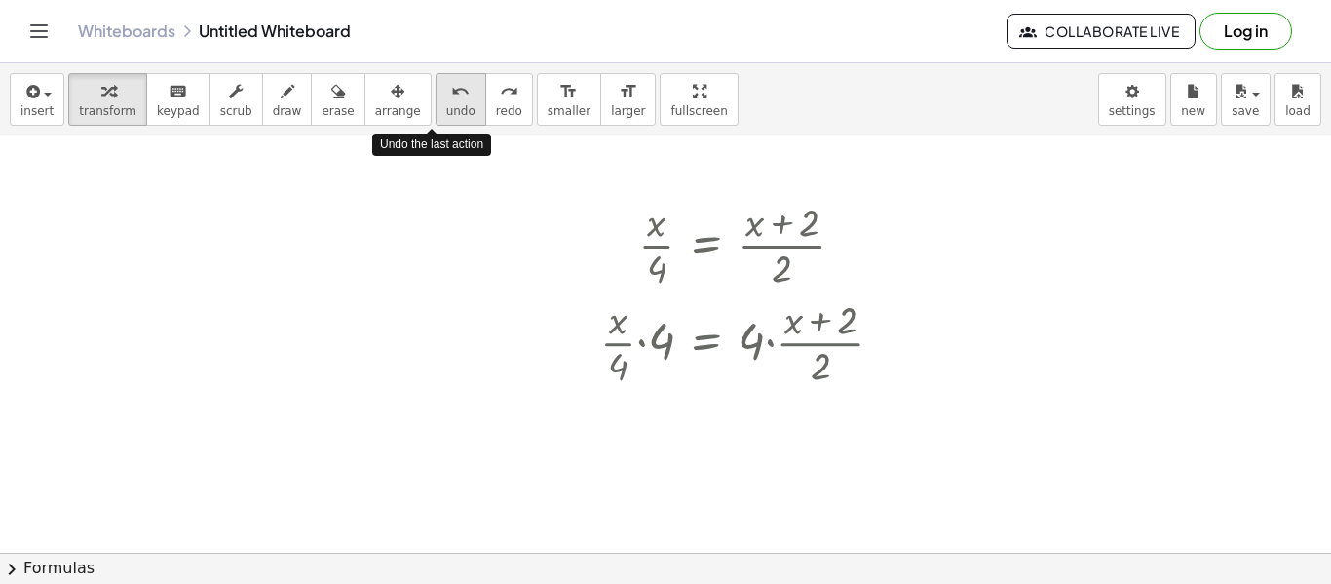
click at [451, 95] on icon "undo" at bounding box center [460, 91] width 19 height 23
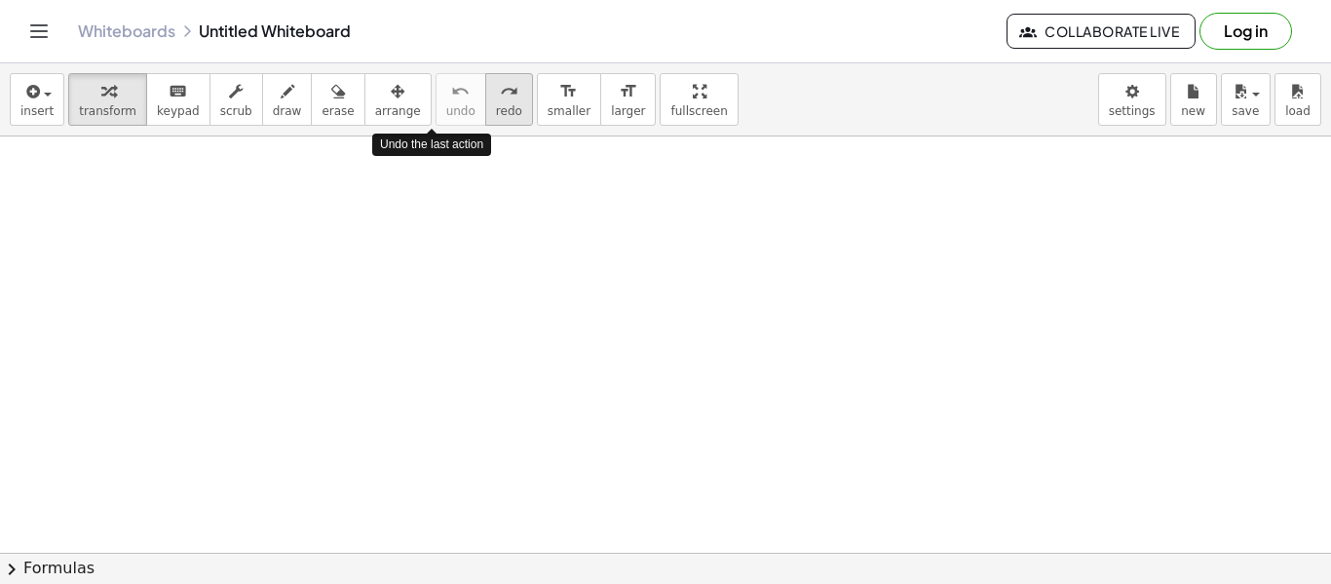
click at [496, 110] on span "redo" at bounding box center [509, 111] width 26 height 14
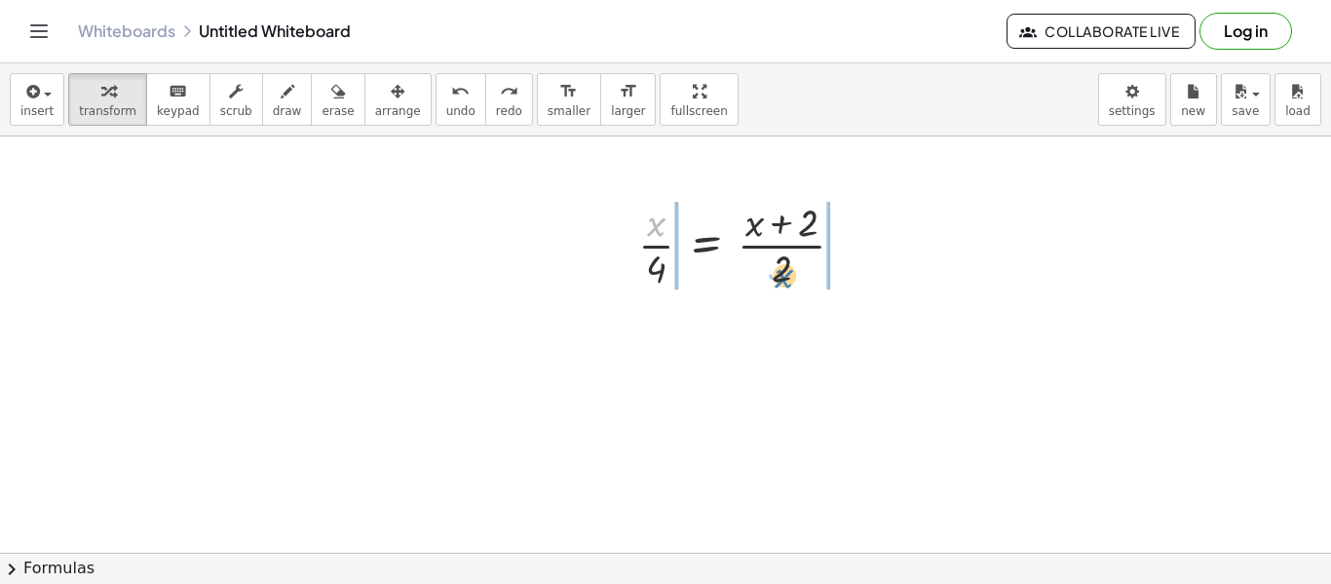
drag, startPoint x: 651, startPoint y: 225, endPoint x: 785, endPoint y: 285, distance: 147.0
click at [785, 285] on div at bounding box center [750, 243] width 242 height 97
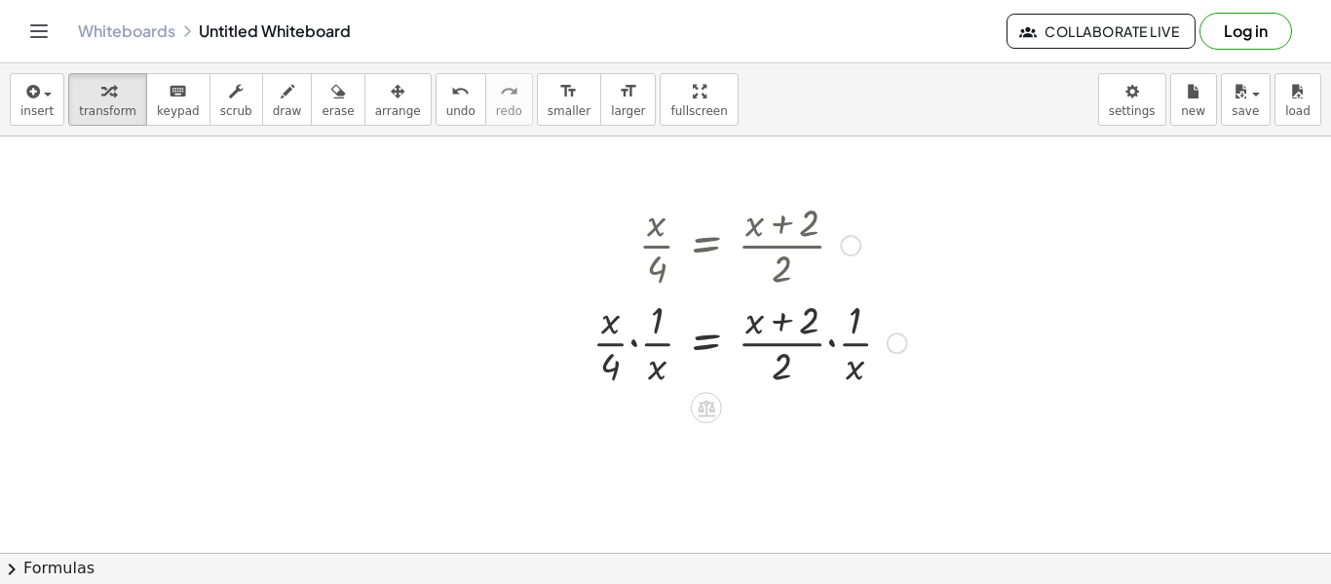
click at [653, 347] on div at bounding box center [750, 340] width 334 height 97
click at [828, 344] on div at bounding box center [750, 340] width 334 height 97
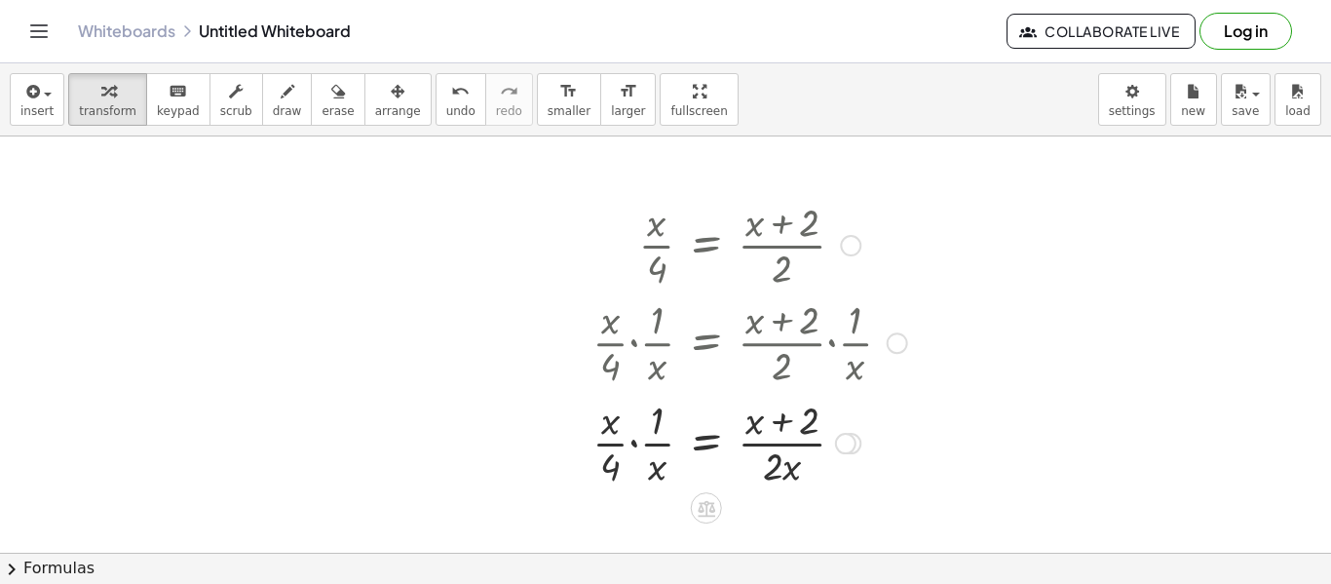
click at [626, 445] on div at bounding box center [750, 441] width 334 height 97
click at [636, 447] on div at bounding box center [750, 441] width 334 height 97
